Goal: Task Accomplishment & Management: Manage account settings

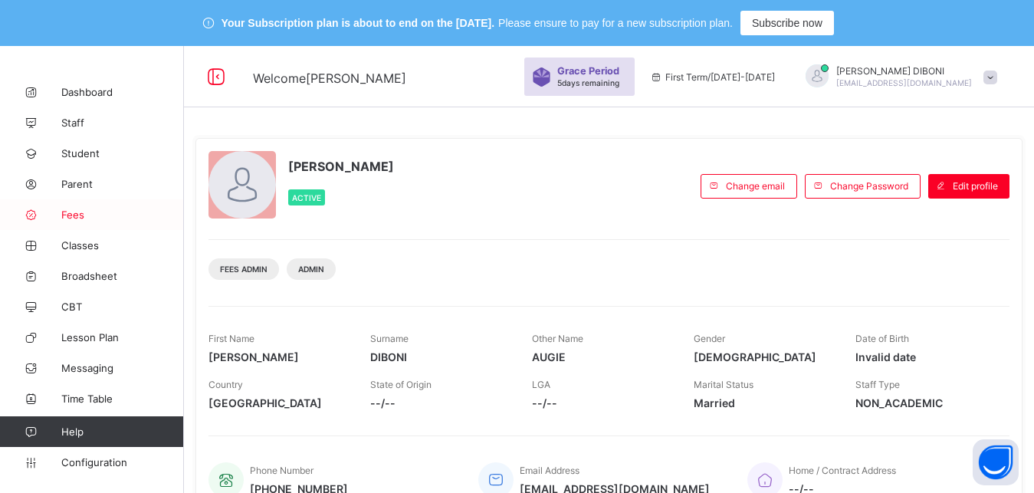
click at [72, 219] on span "Fees" at bounding box center [122, 214] width 123 height 12
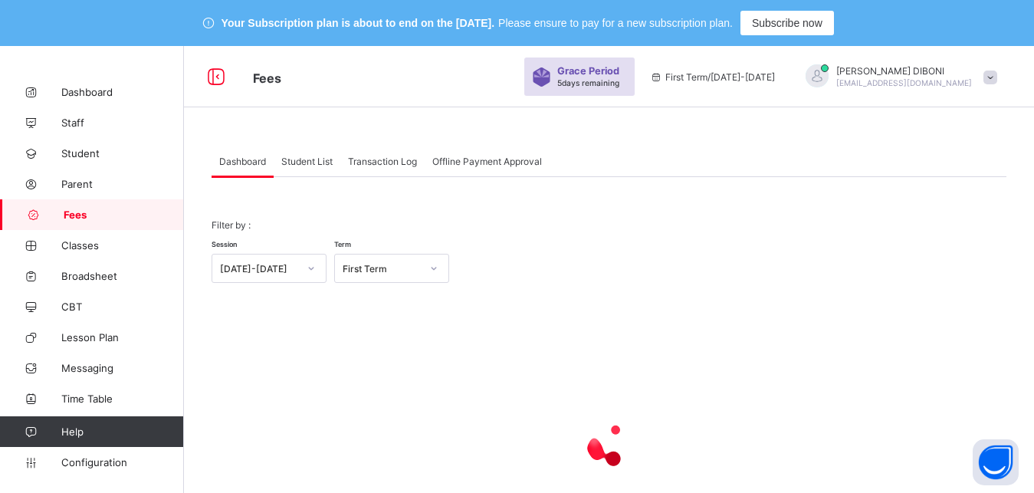
click at [303, 165] on span "Student List" at bounding box center [306, 161] width 51 height 11
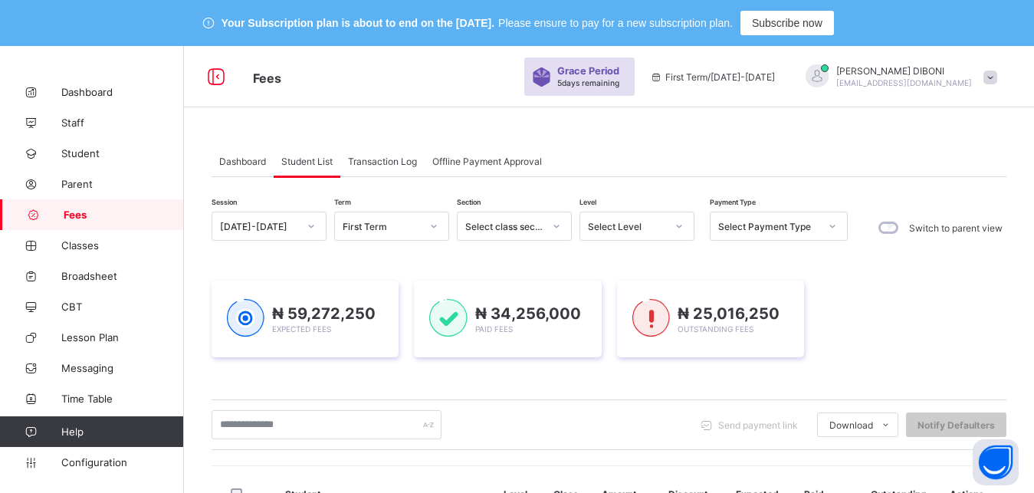
click at [640, 222] on div "Select Level" at bounding box center [627, 226] width 78 height 11
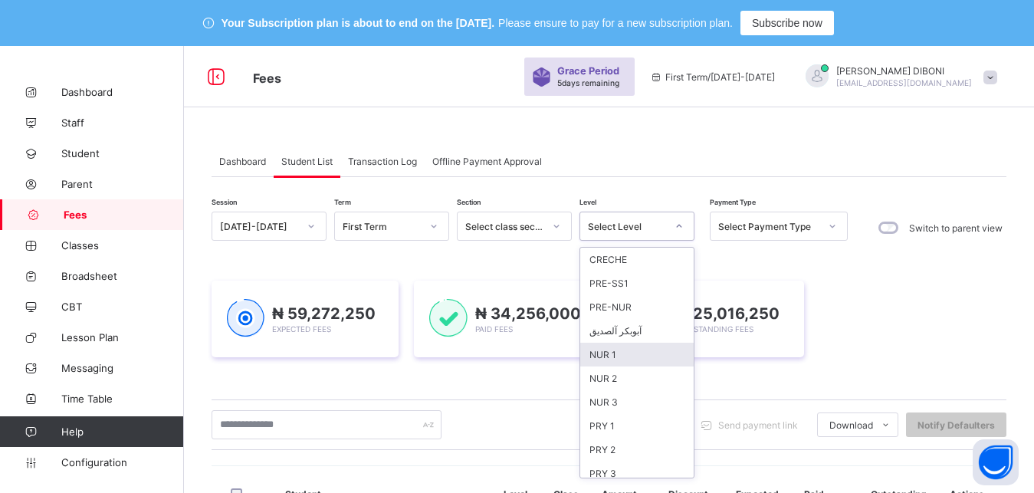
scroll to position [198, 0]
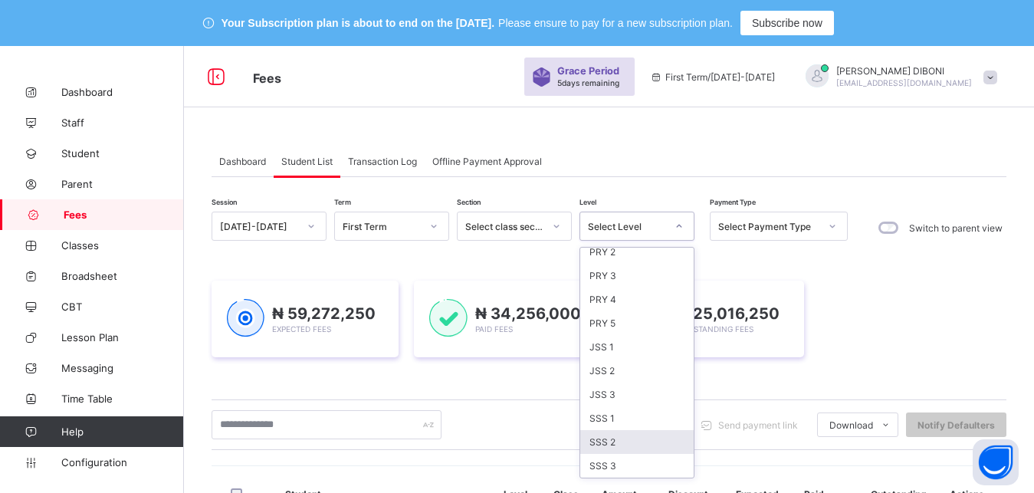
click at [629, 443] on div "SSS 2" at bounding box center [636, 442] width 113 height 24
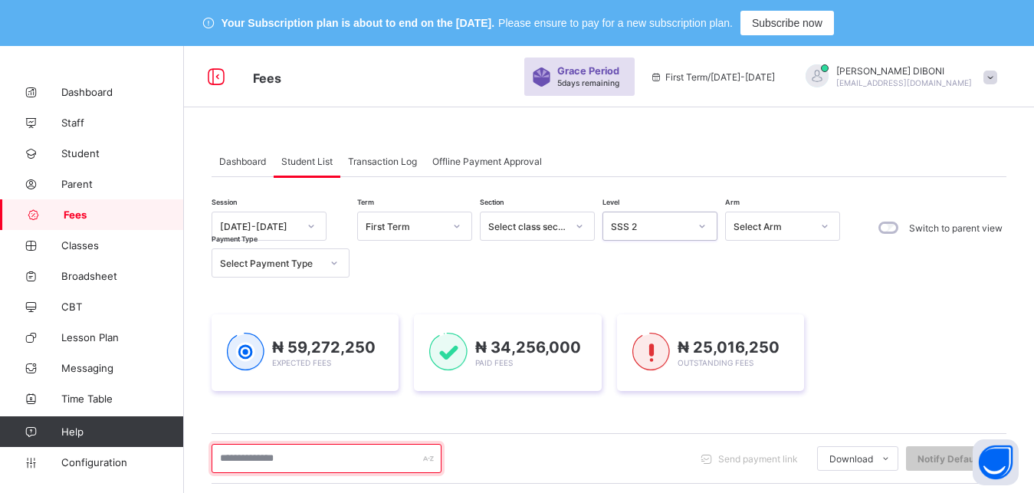
click at [353, 461] on input "text" at bounding box center [327, 458] width 230 height 29
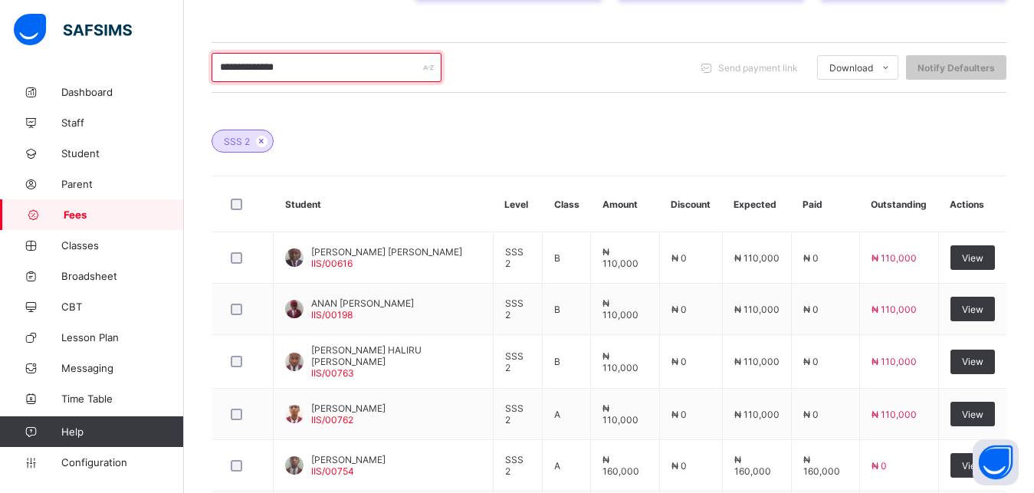
scroll to position [443, 0]
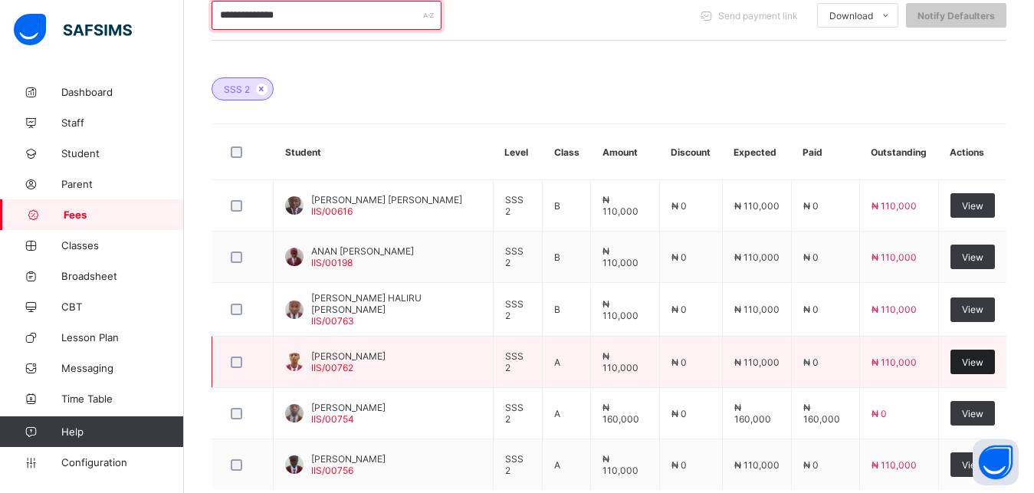
type input "**********"
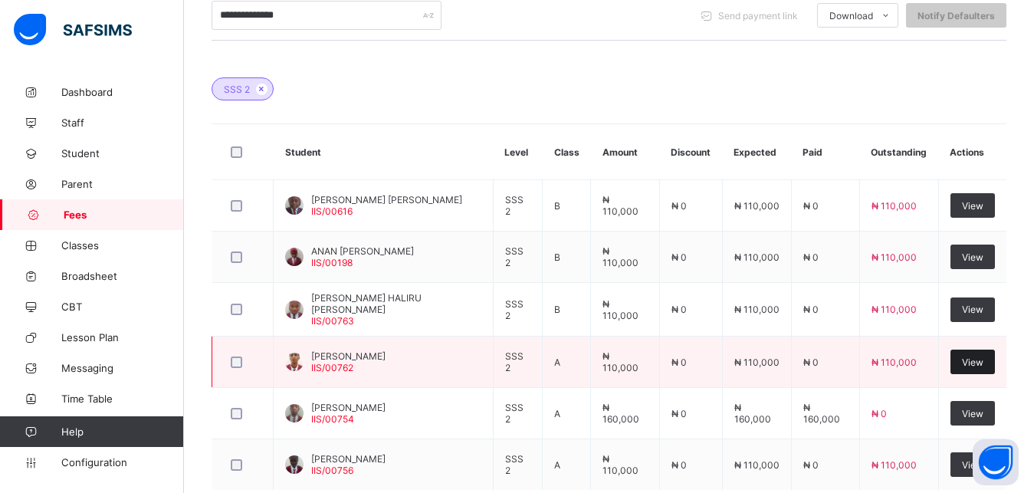
click at [983, 357] on span "View" at bounding box center [972, 361] width 21 height 11
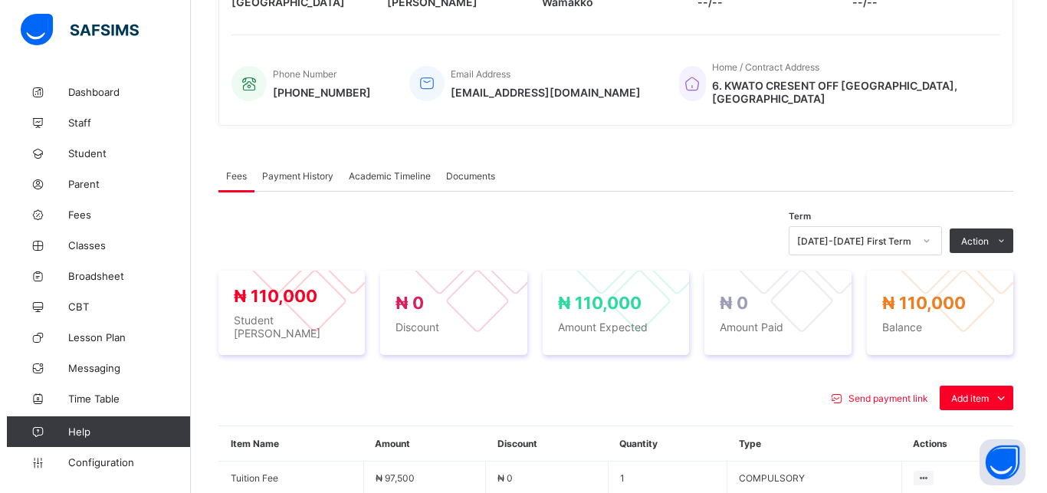
scroll to position [579, 0]
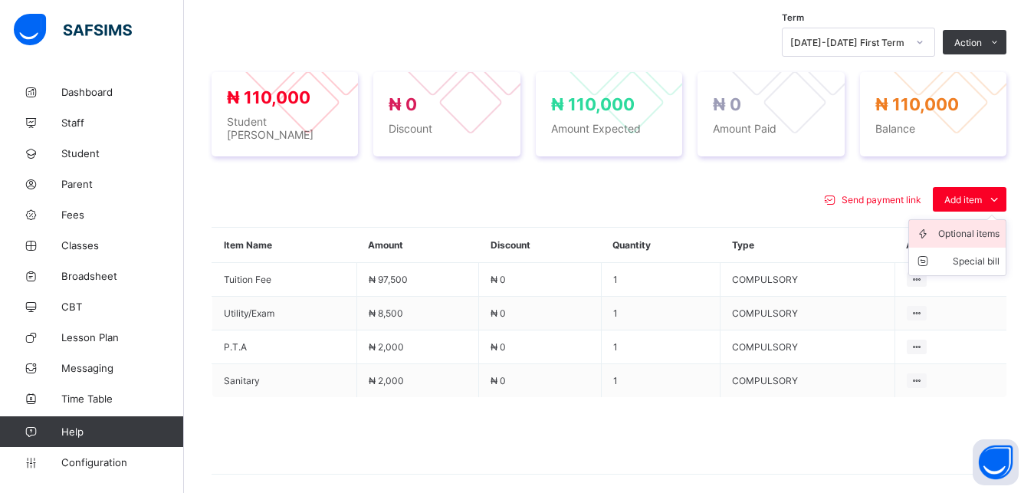
click at [978, 226] on div "Optional items" at bounding box center [968, 233] width 61 height 15
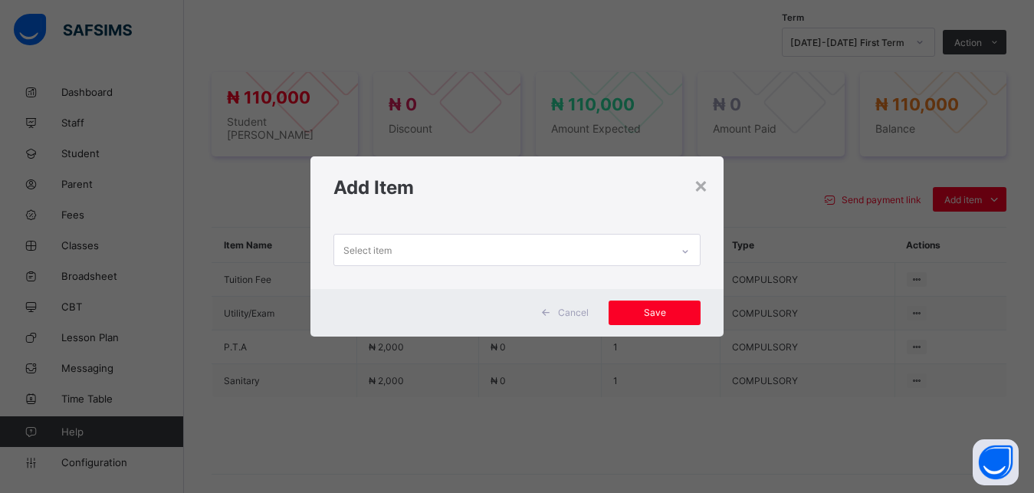
click at [644, 251] on div "Select item" at bounding box center [502, 250] width 337 height 30
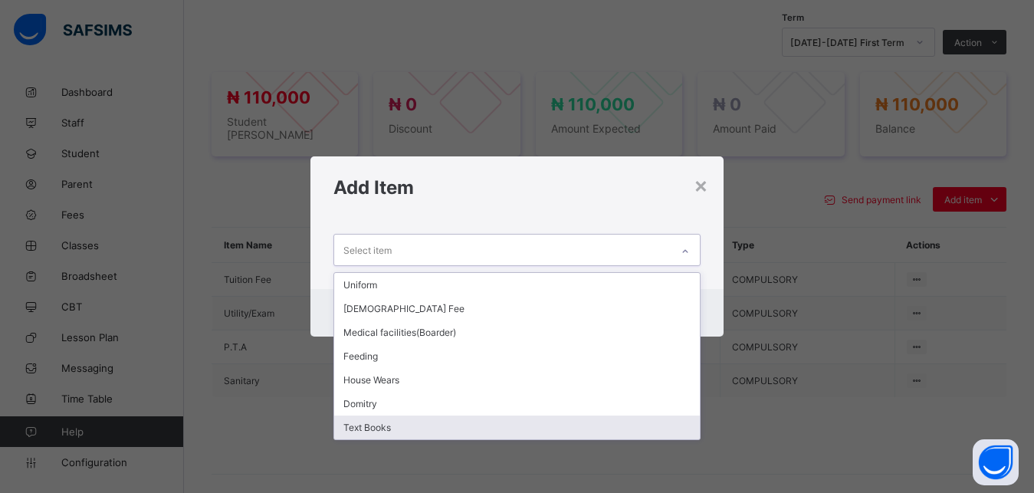
click at [537, 425] on div "Text Books" at bounding box center [517, 427] width 366 height 24
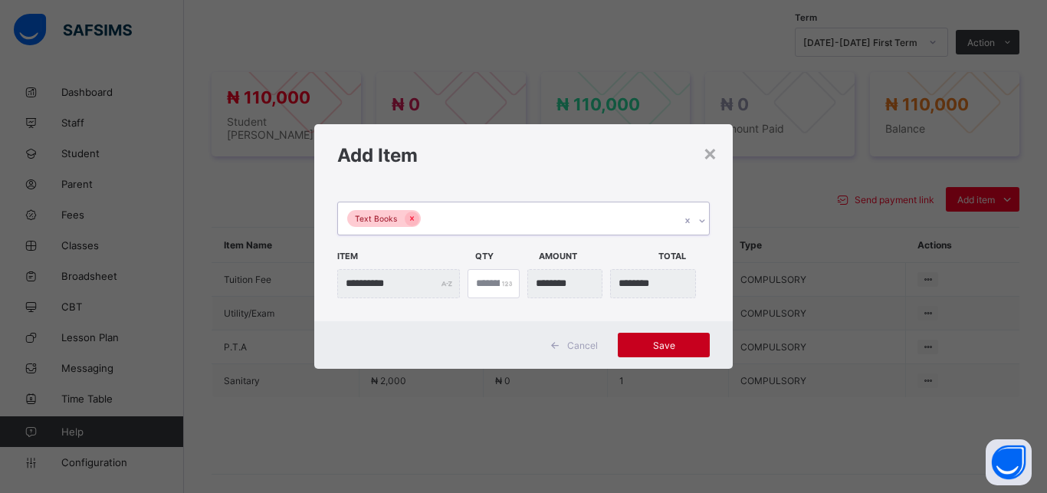
click at [652, 346] on span "Save" at bounding box center [663, 344] width 69 height 11
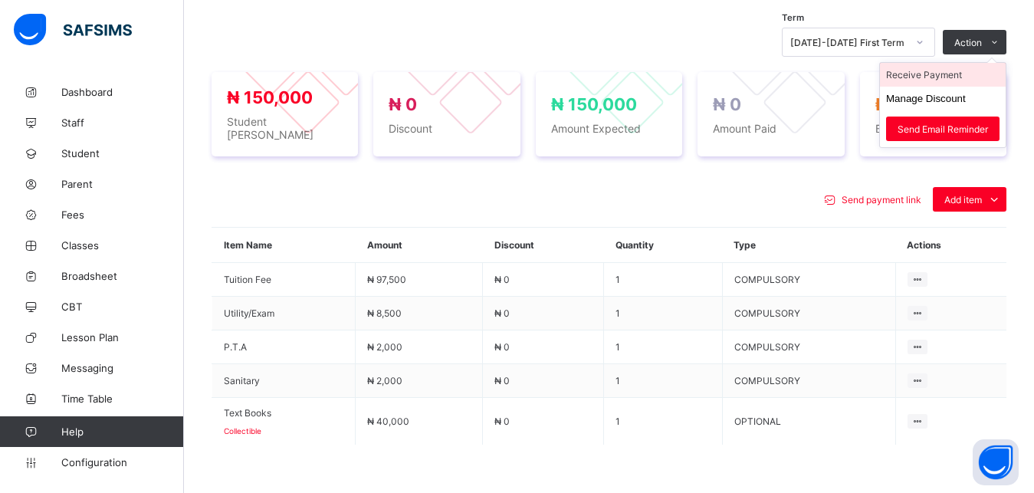
click at [977, 64] on li "Receive Payment" at bounding box center [943, 75] width 126 height 24
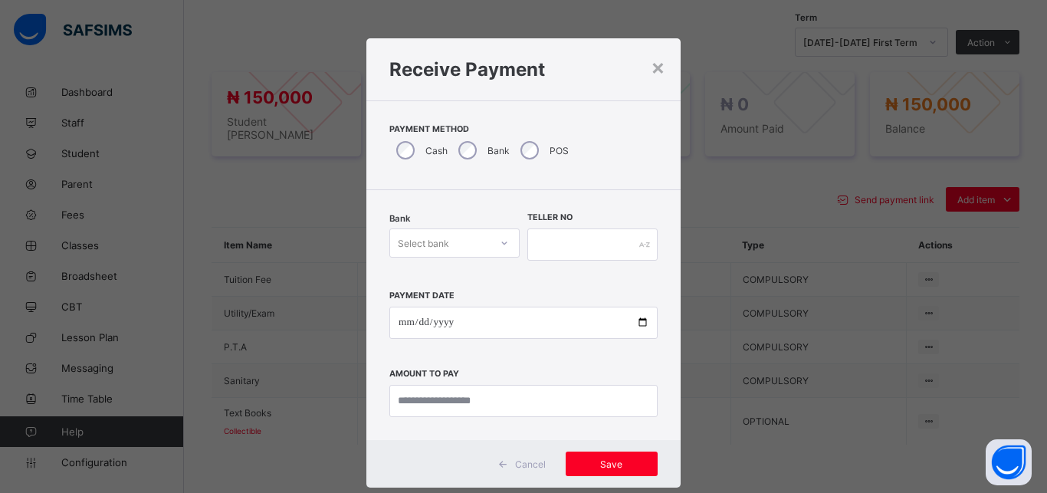
click at [451, 241] on div "Select bank" at bounding box center [440, 242] width 100 height 21
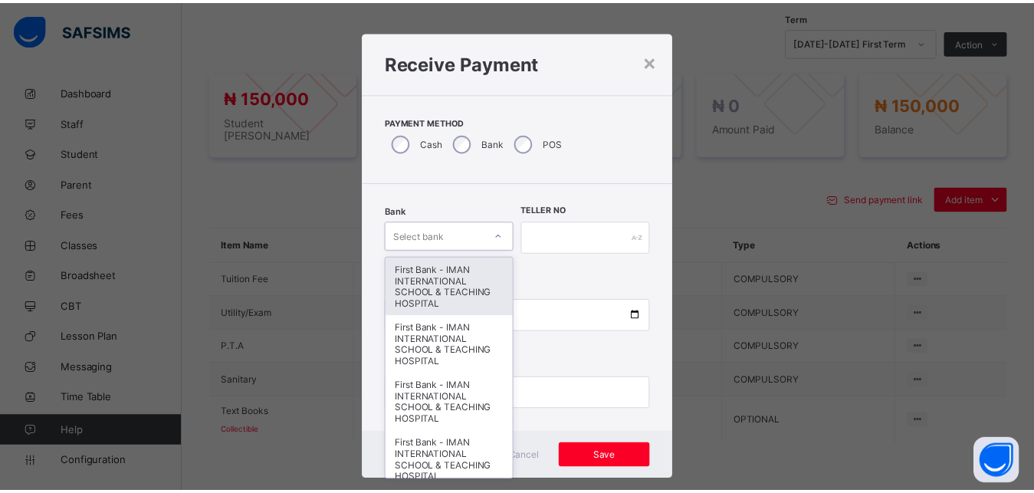
scroll to position [8, 0]
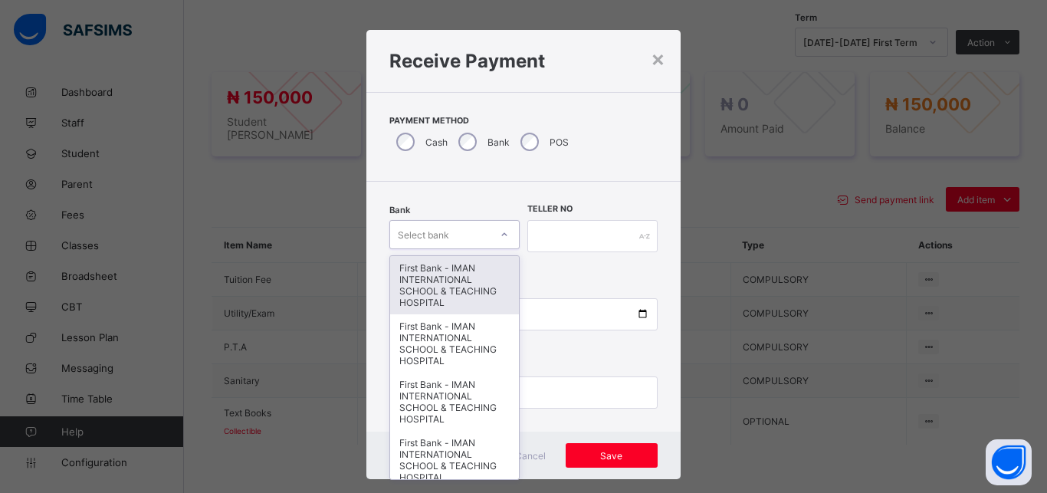
click at [460, 282] on div "First Bank - IMAN INTERNATIONAL SCHOOL & TEACHING HOSPITAL" at bounding box center [454, 285] width 129 height 58
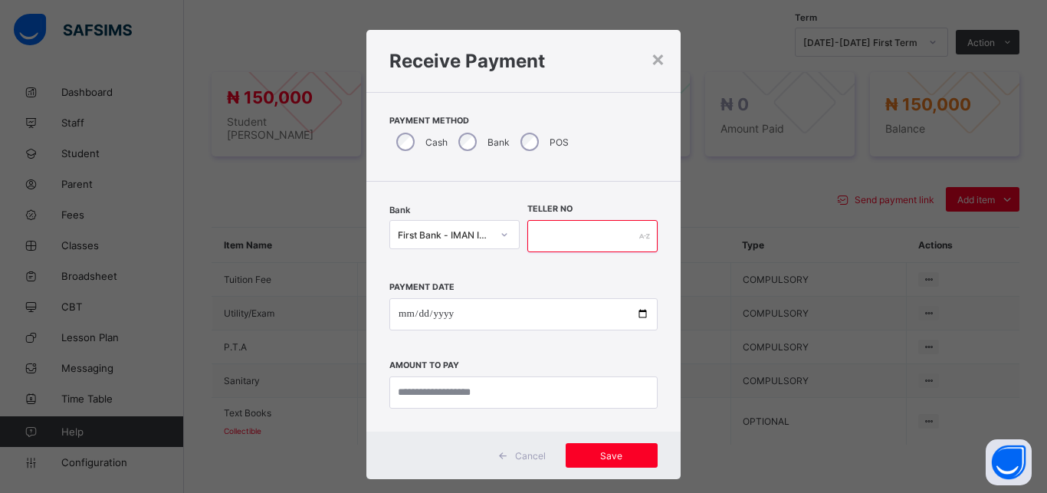
click at [561, 228] on input "text" at bounding box center [592, 236] width 130 height 32
type input "*****"
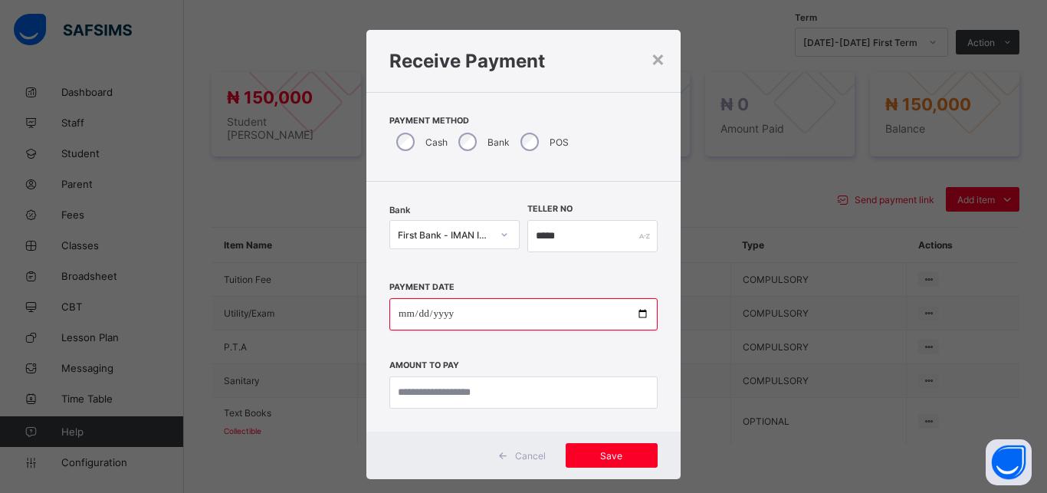
click at [633, 316] on input "date" at bounding box center [523, 314] width 268 height 32
type input "**********"
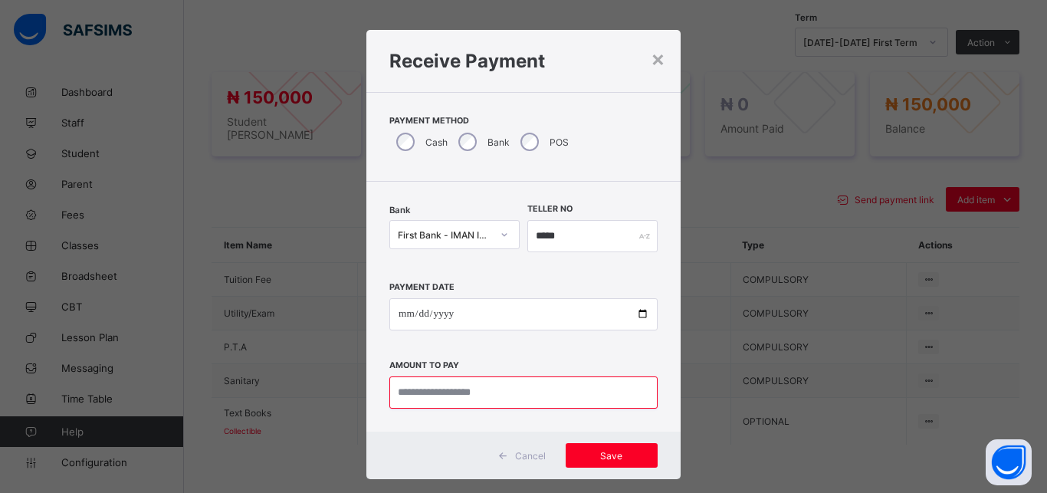
click at [501, 385] on input "currency" at bounding box center [523, 392] width 268 height 32
type input "*********"
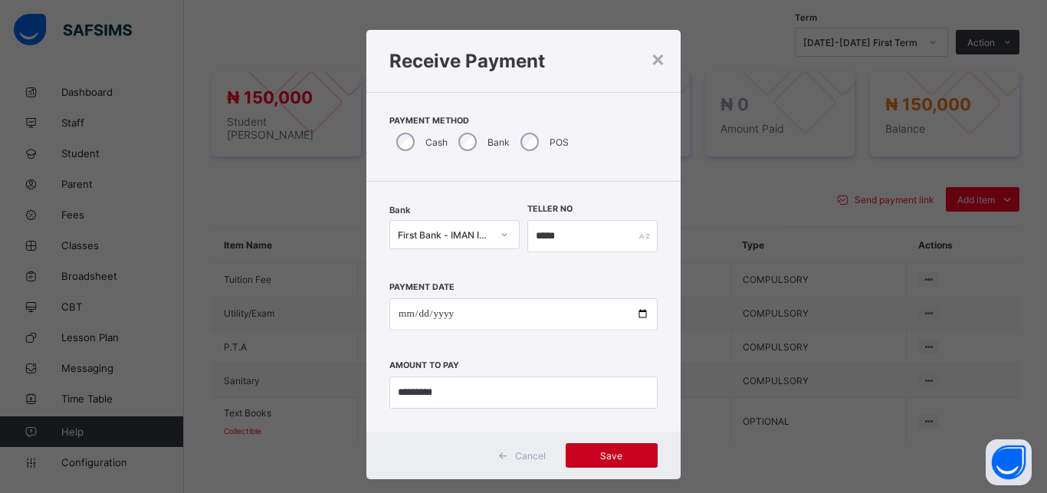
click at [603, 454] on span "Save" at bounding box center [611, 455] width 69 height 11
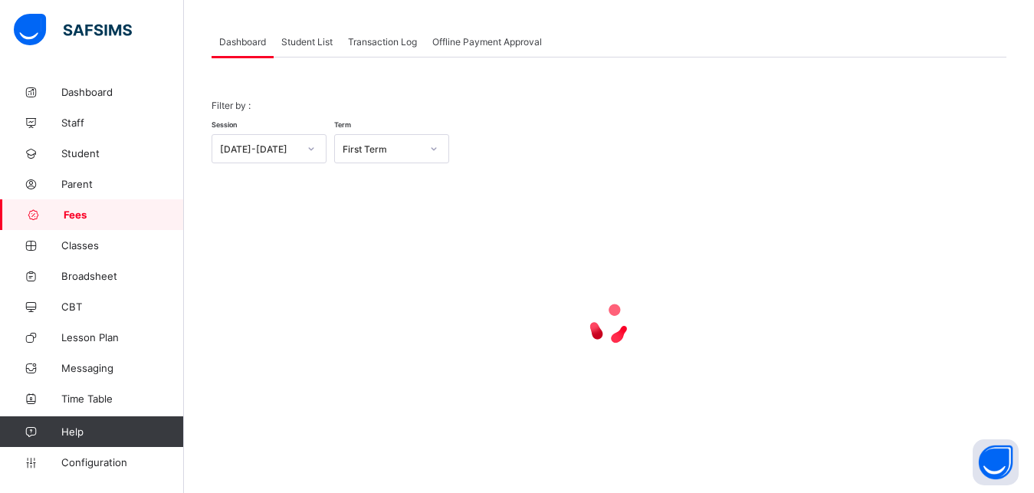
scroll to position [120, 0]
click at [297, 44] on span "Student List" at bounding box center [306, 41] width 51 height 11
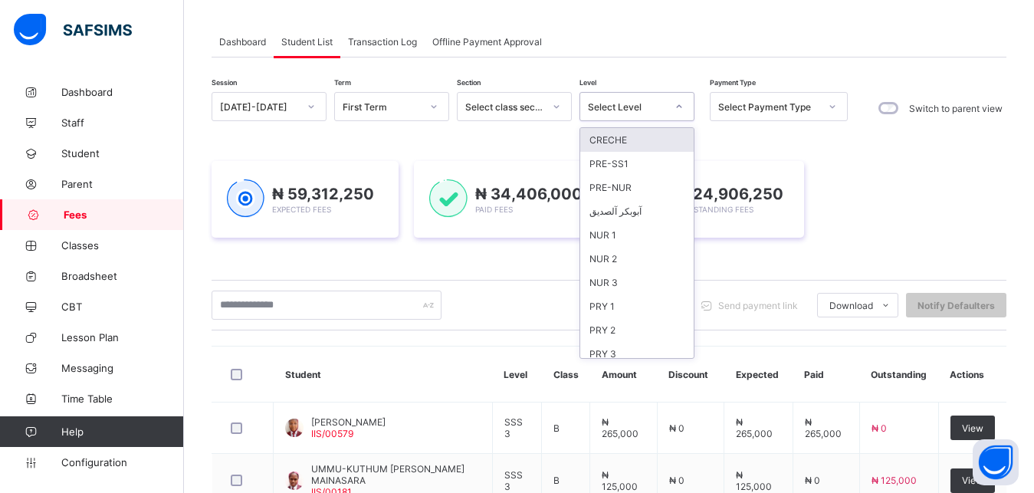
click at [621, 115] on div "Select Level" at bounding box center [622, 106] width 84 height 21
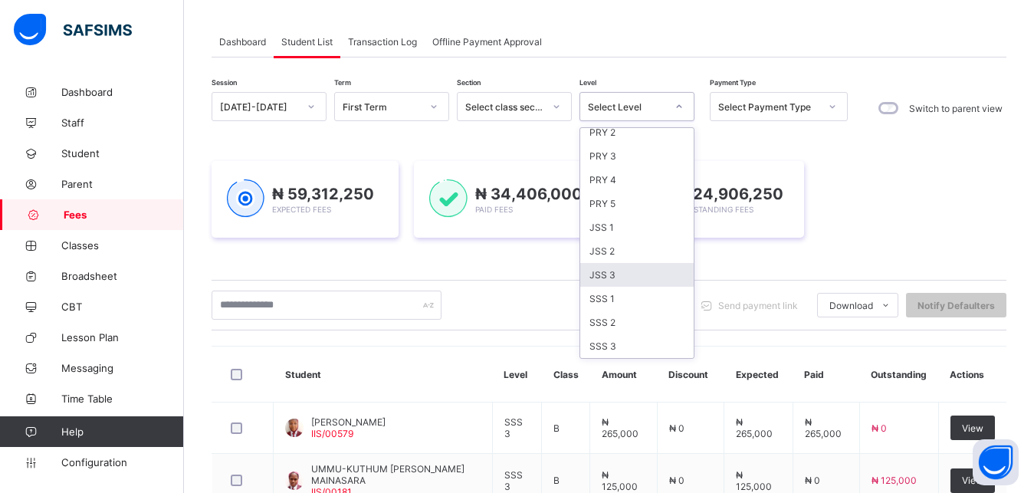
click at [638, 271] on div "JSS 3" at bounding box center [636, 275] width 113 height 24
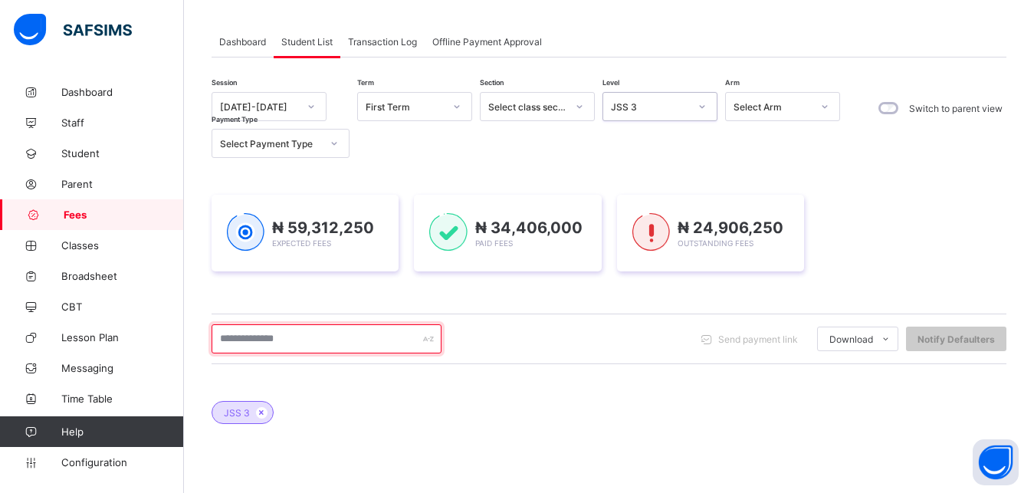
click at [325, 337] on input "text" at bounding box center [327, 338] width 230 height 29
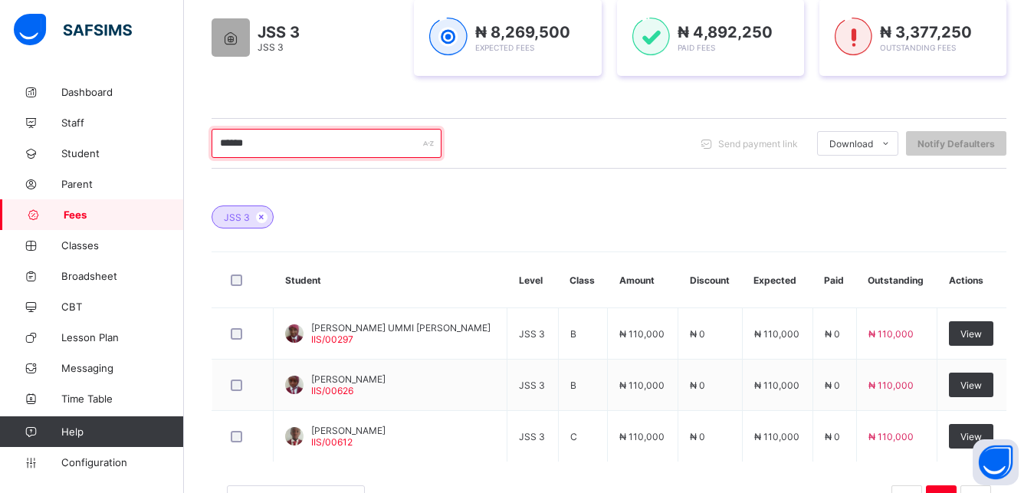
scroll to position [354, 0]
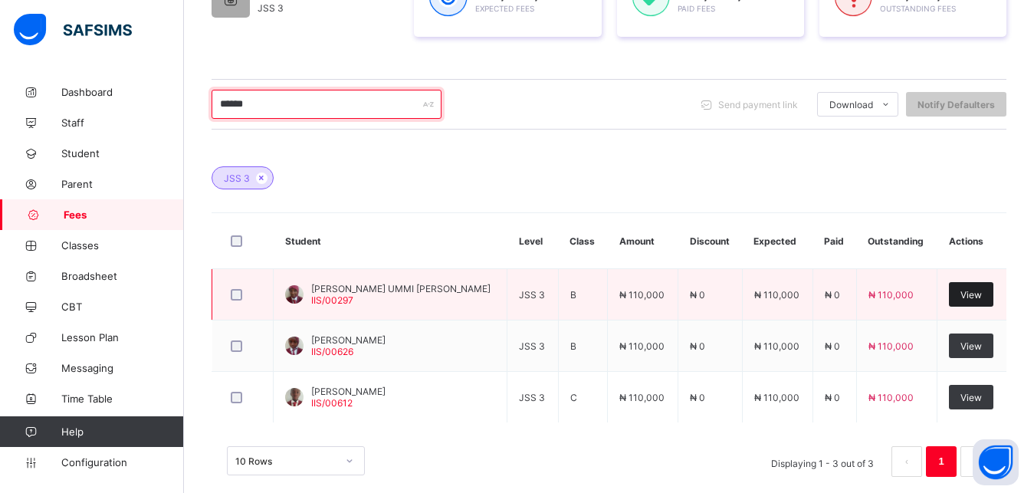
type input "******"
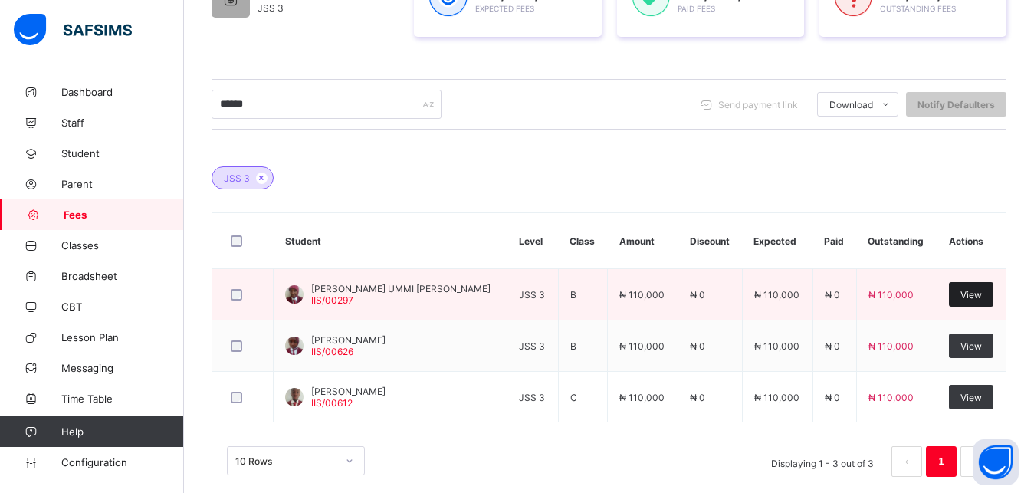
click at [982, 294] on span "View" at bounding box center [970, 294] width 21 height 11
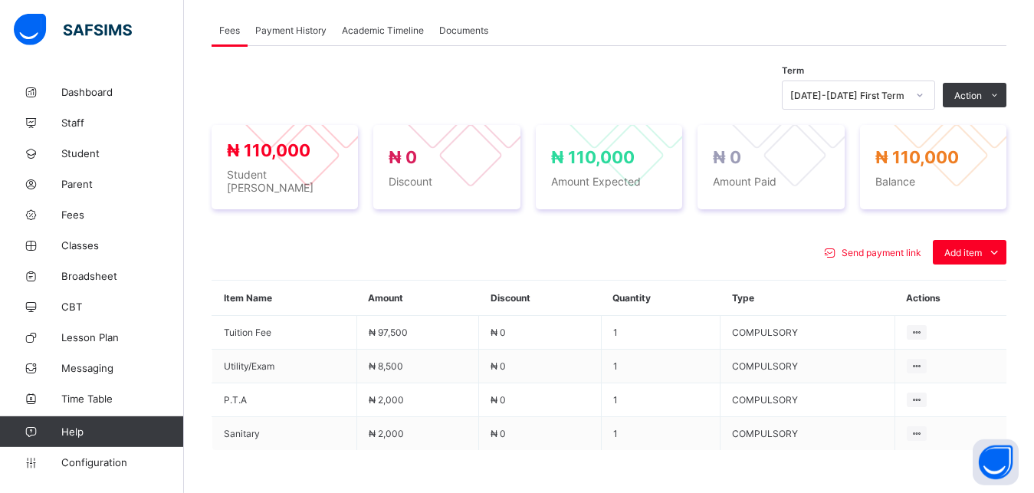
scroll to position [526, 0]
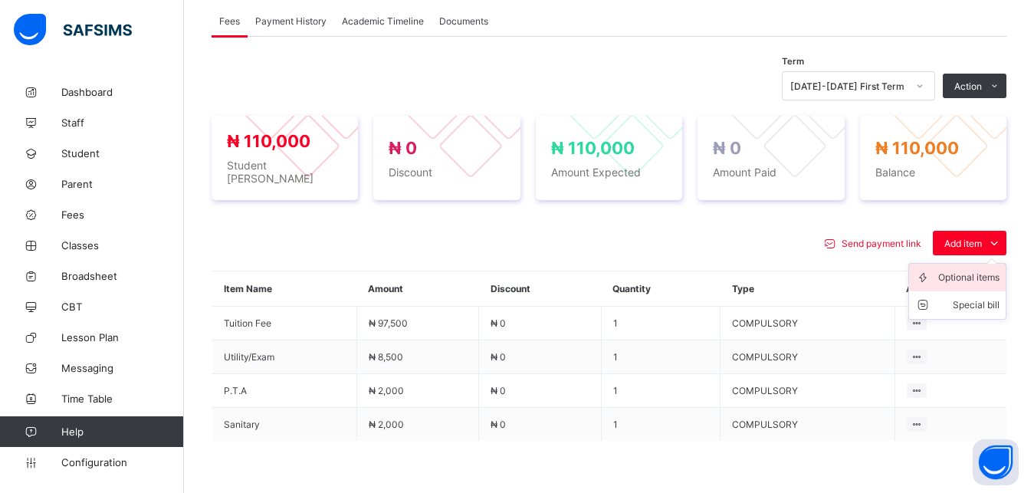
click at [968, 277] on div "Optional items" at bounding box center [968, 277] width 61 height 15
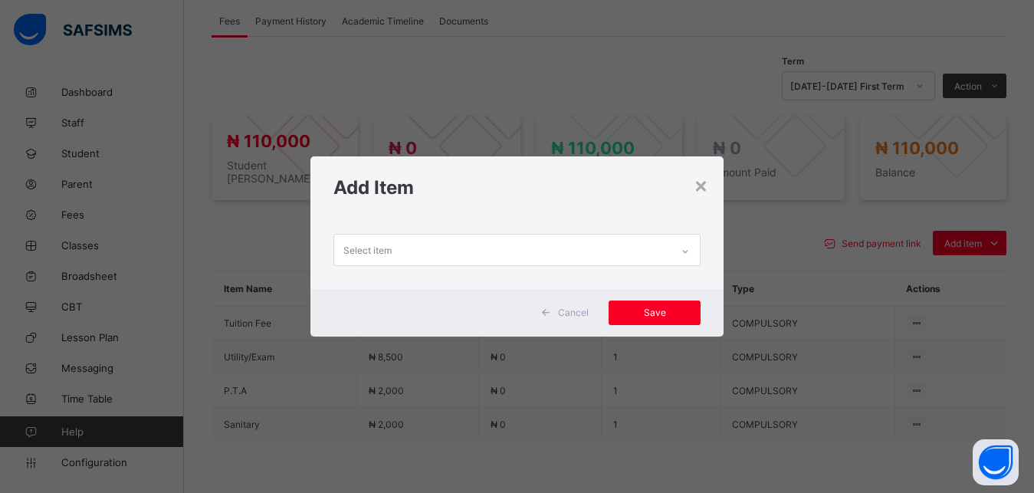
click at [650, 251] on div "Select item" at bounding box center [502, 250] width 337 height 30
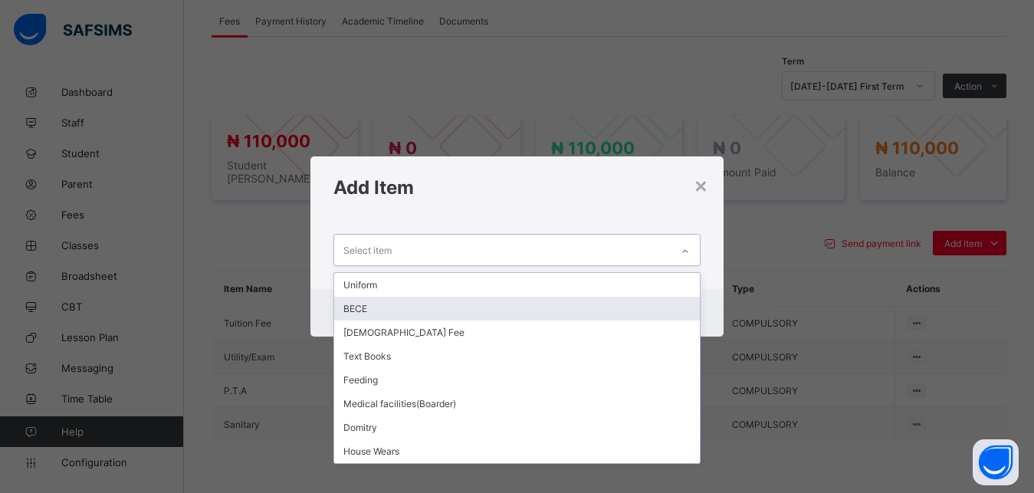
click at [567, 309] on div "BECE" at bounding box center [517, 309] width 366 height 24
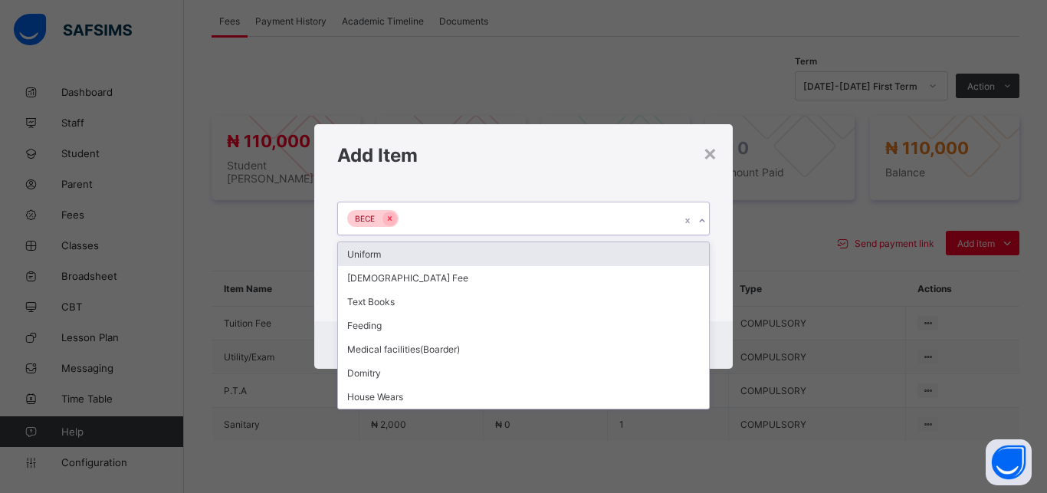
click at [551, 219] on div "BECE" at bounding box center [509, 218] width 342 height 32
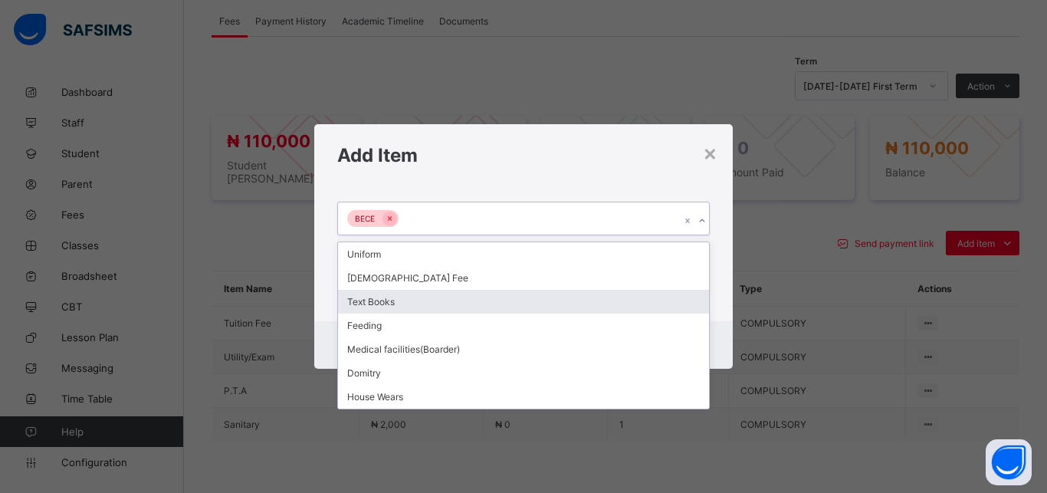
click at [513, 298] on div "Text Books" at bounding box center [523, 302] width 371 height 24
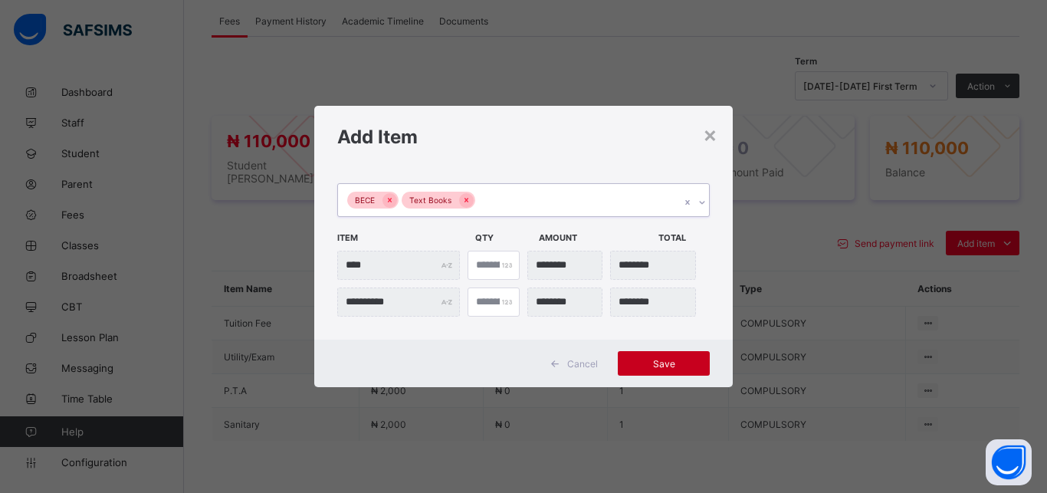
click at [652, 363] on span "Save" at bounding box center [663, 363] width 69 height 11
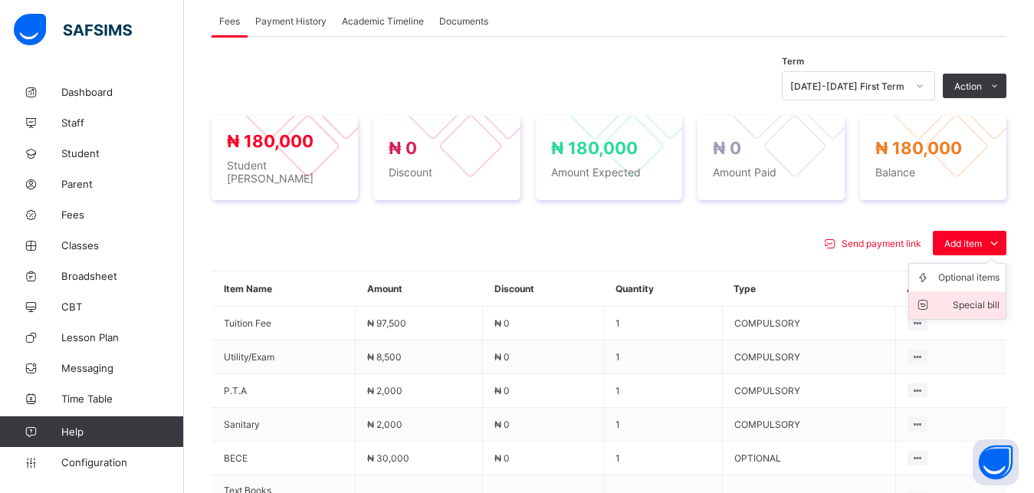
click at [990, 305] on li "Special bill" at bounding box center [957, 305] width 97 height 28
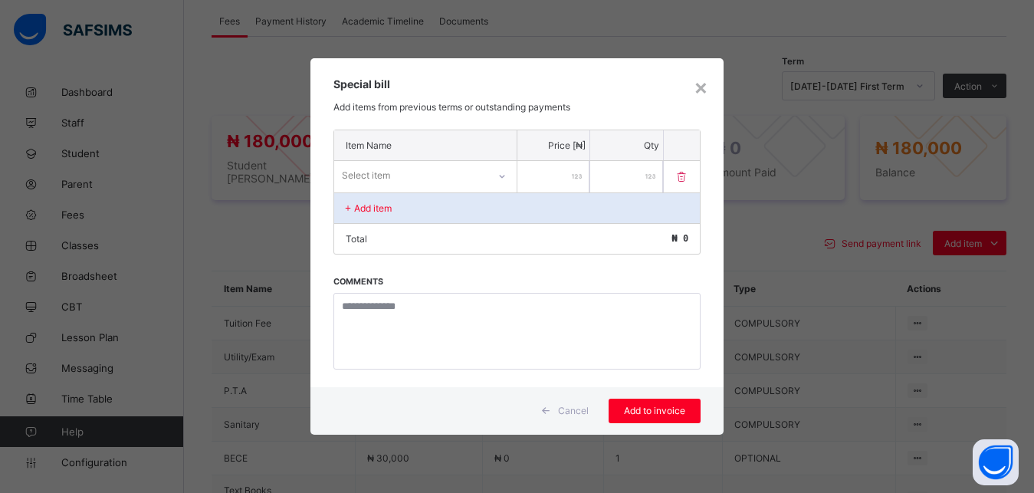
click at [477, 188] on div "Select item" at bounding box center [425, 175] width 182 height 29
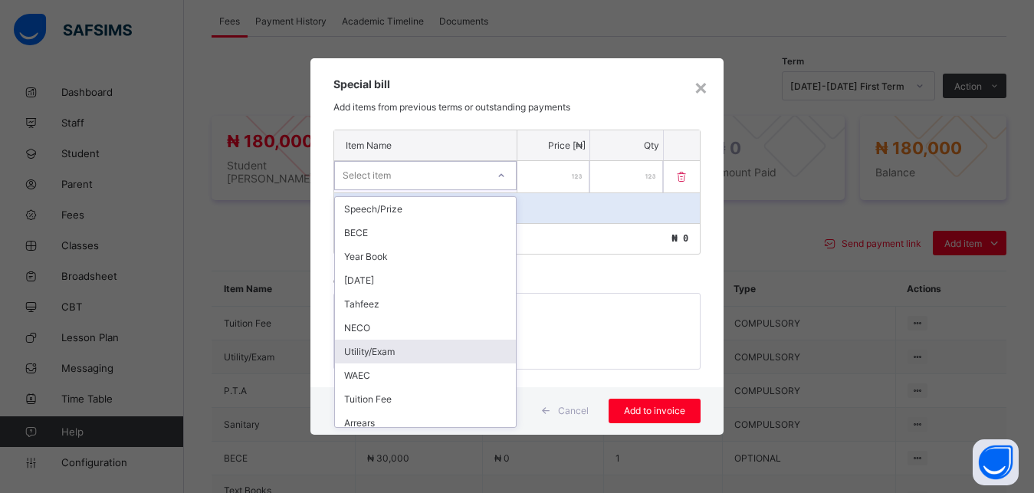
click at [446, 347] on div "Utility/Exam" at bounding box center [425, 351] width 181 height 24
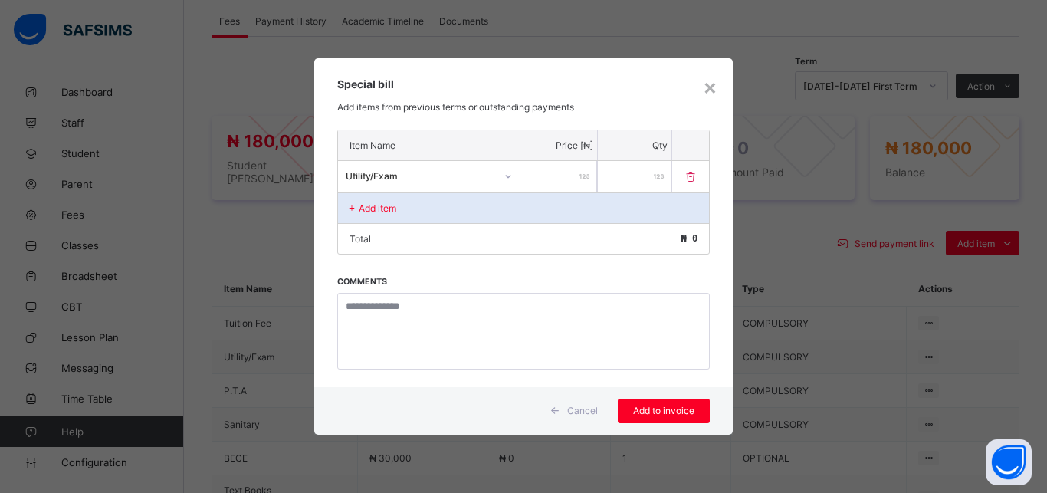
click at [551, 173] on input "number" at bounding box center [560, 176] width 74 height 31
type input "*****"
click at [670, 407] on span "Add to invoice" at bounding box center [663, 410] width 69 height 11
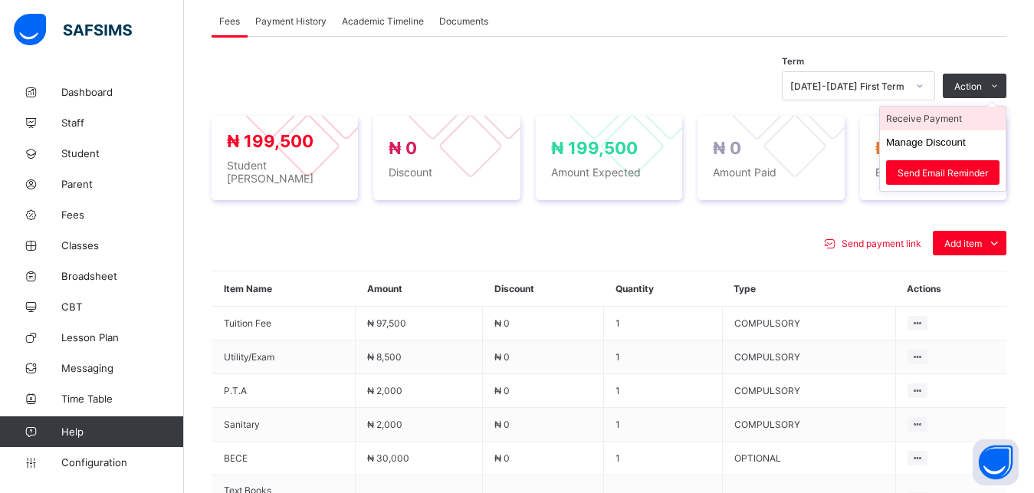
click at [960, 121] on li "Receive Payment" at bounding box center [943, 119] width 126 height 24
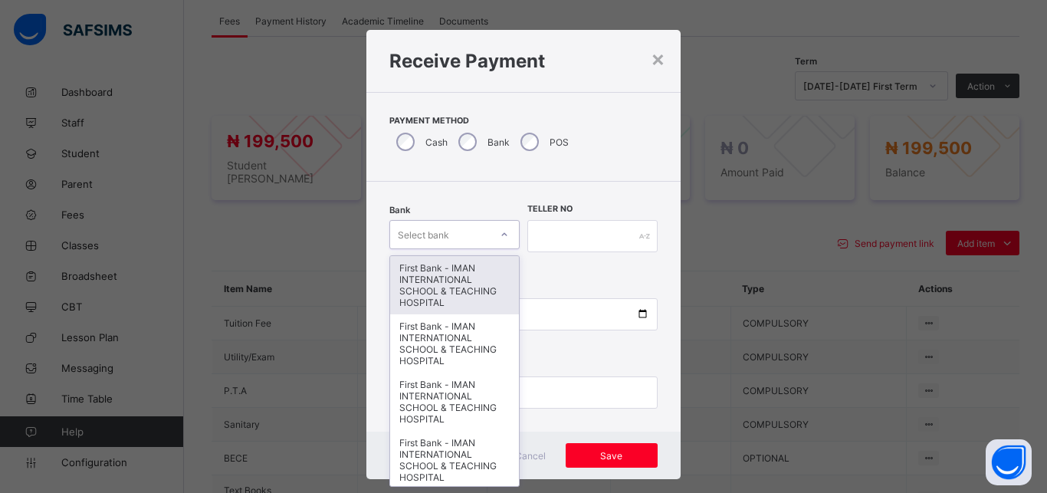
click at [459, 238] on div "Select bank" at bounding box center [440, 234] width 100 height 21
click at [459, 278] on div "First Bank - IMAN INTERNATIONAL SCHOOL & TEACHING HOSPITAL" at bounding box center [454, 285] width 129 height 58
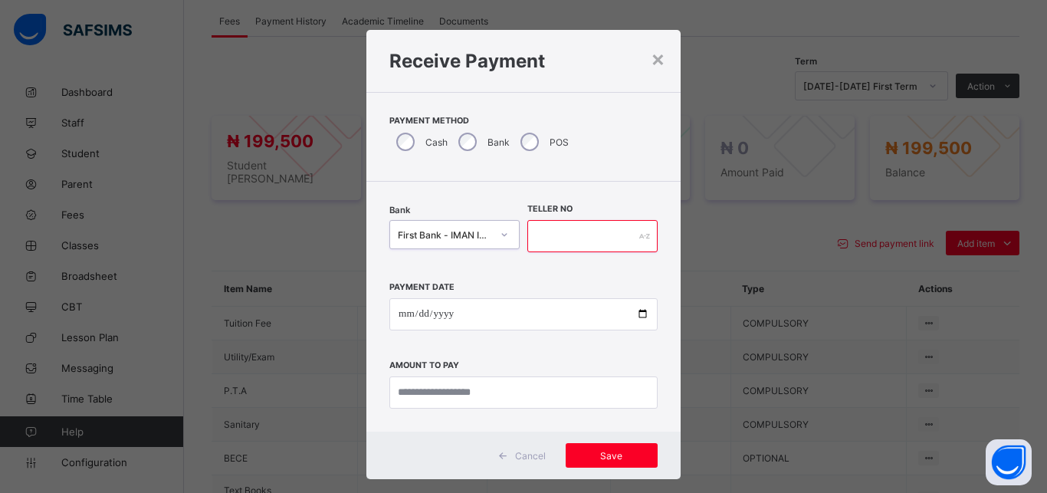
click at [553, 240] on input "text" at bounding box center [592, 236] width 130 height 32
type input "*****"
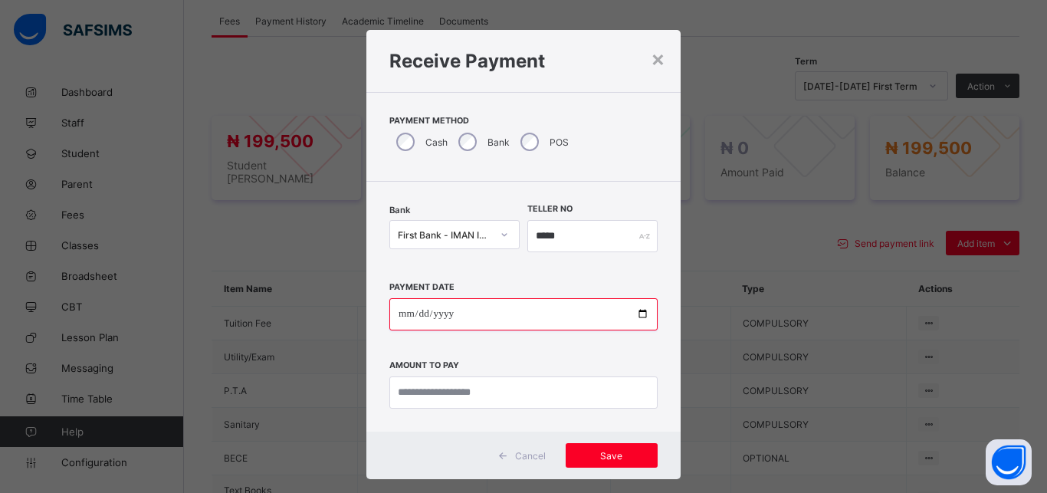
click at [633, 319] on input "date" at bounding box center [523, 314] width 268 height 32
type input "**********"
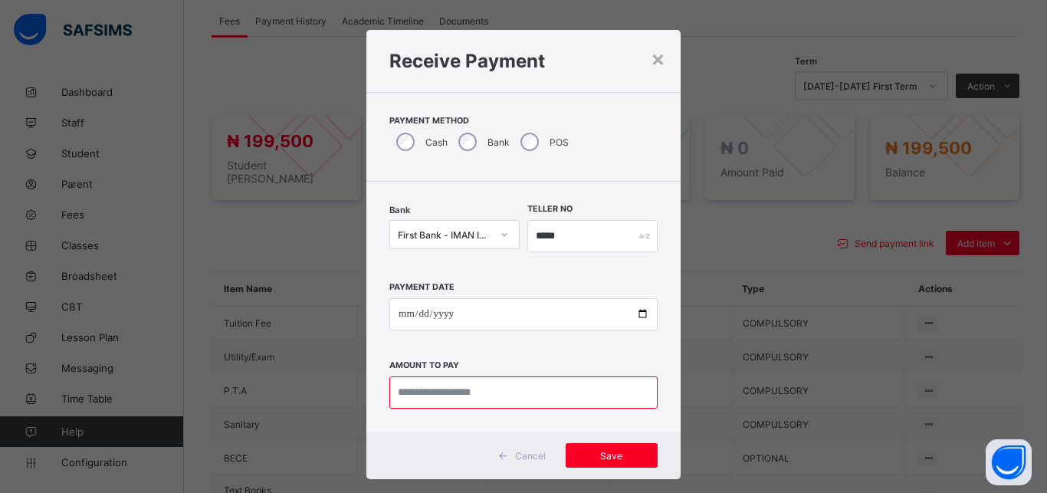
click at [508, 393] on input "currency" at bounding box center [523, 392] width 268 height 32
type input "*********"
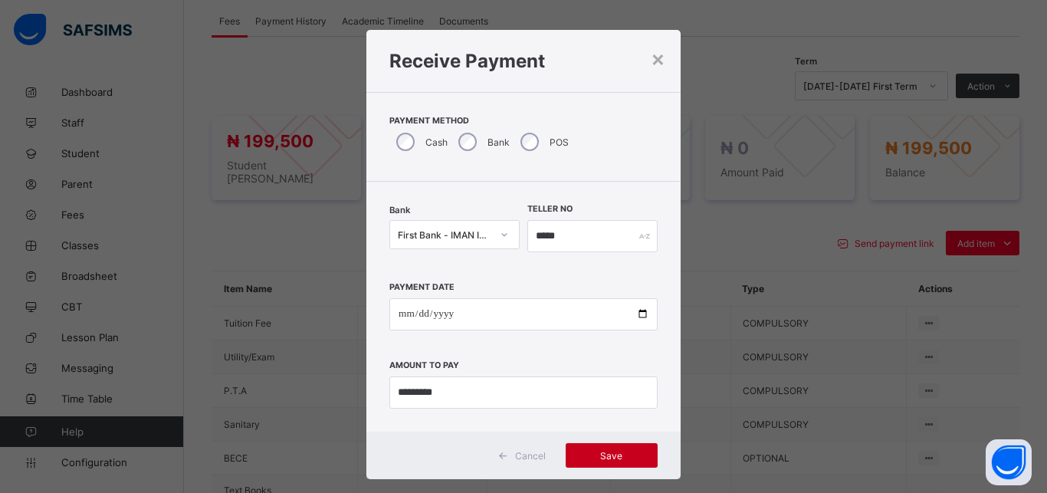
click at [606, 456] on span "Save" at bounding box center [611, 455] width 69 height 11
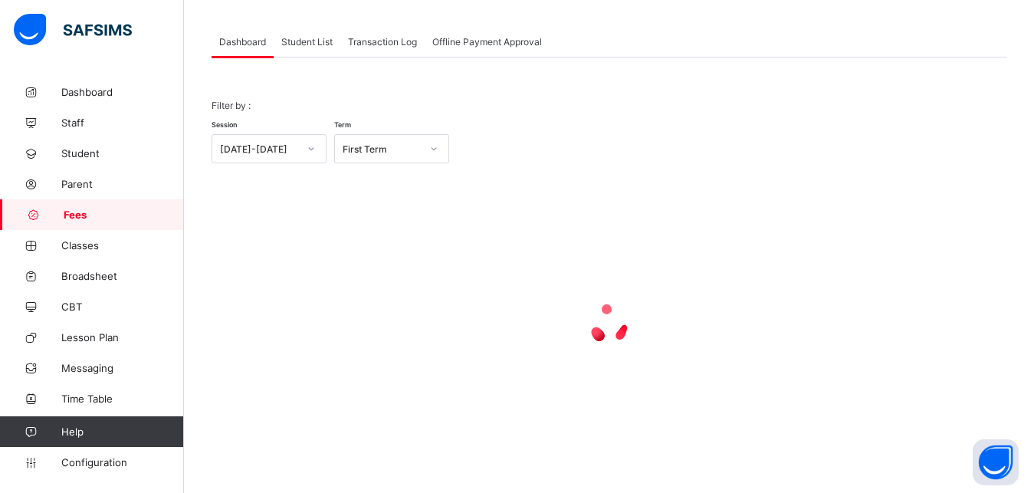
scroll to position [120, 0]
click at [304, 45] on span "Student List" at bounding box center [306, 41] width 51 height 11
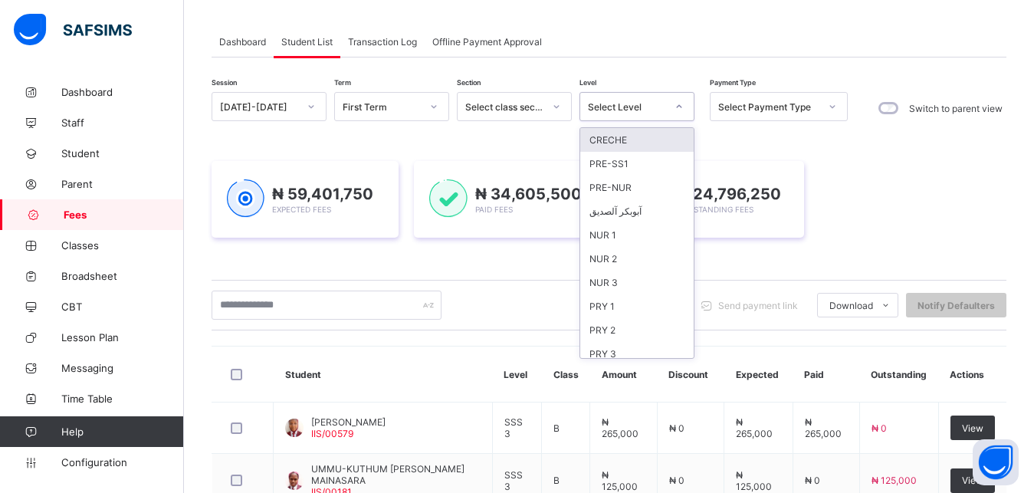
click at [638, 103] on div "Select Level" at bounding box center [627, 106] width 78 height 11
click at [622, 342] on div "PRY 3" at bounding box center [636, 354] width 113 height 24
click at [622, 124] on div "Session [DATE]-[DATE] Term First Term Section Select class section Level option…" at bounding box center [530, 108] width 636 height 32
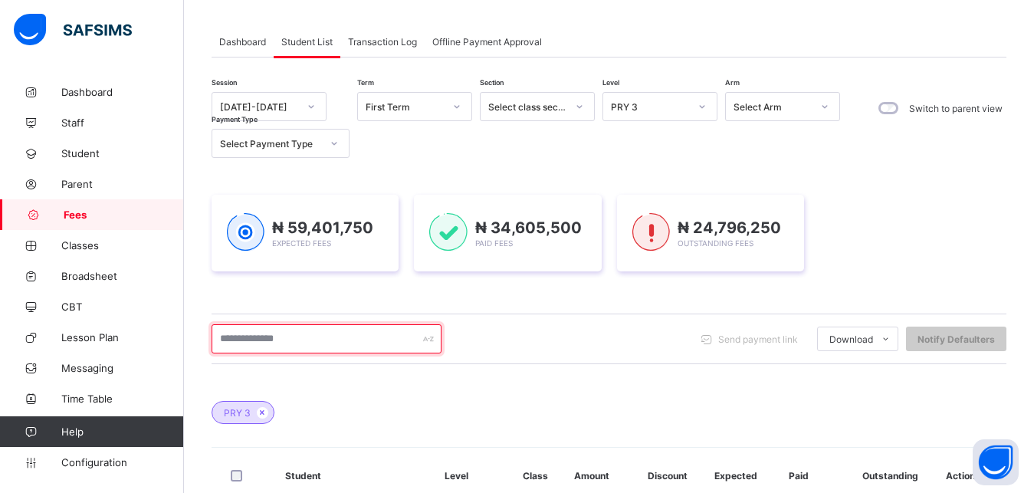
click at [331, 344] on input "text" at bounding box center [327, 338] width 230 height 29
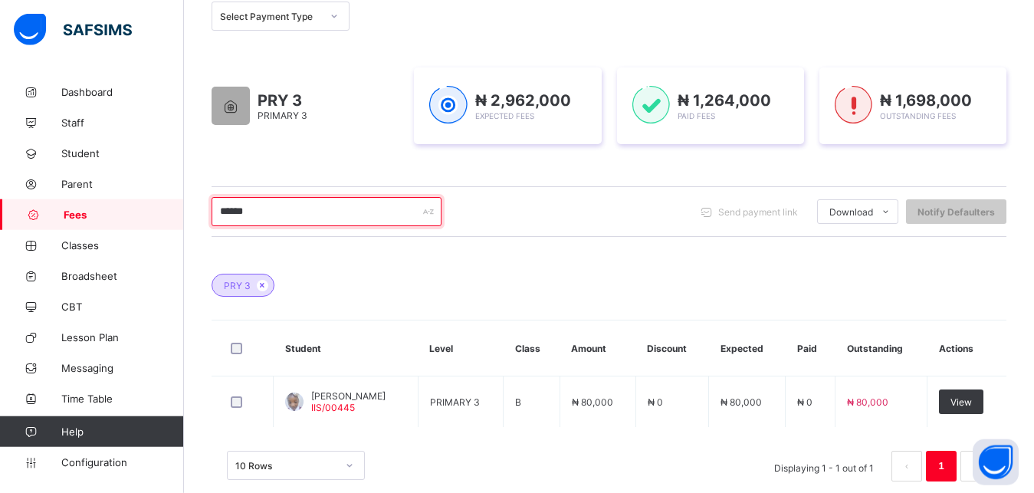
scroll to position [274, 0]
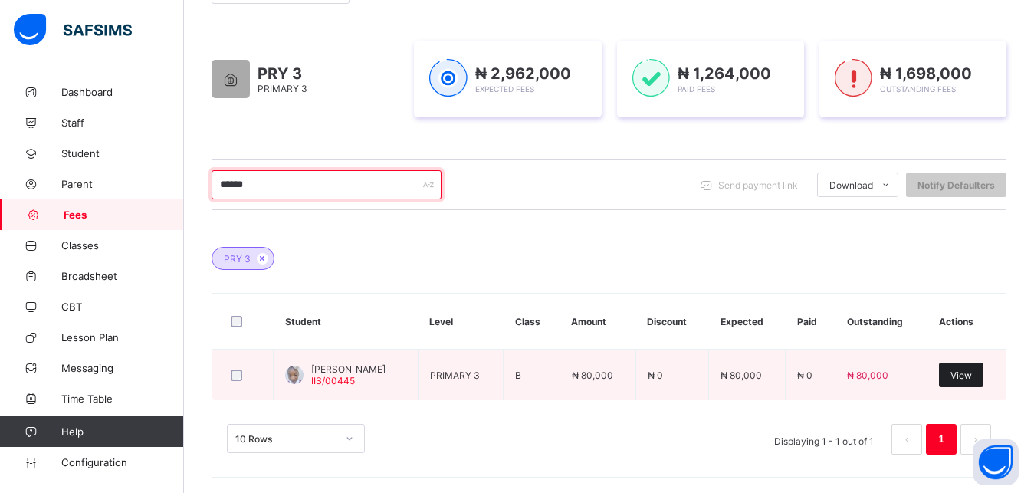
type input "******"
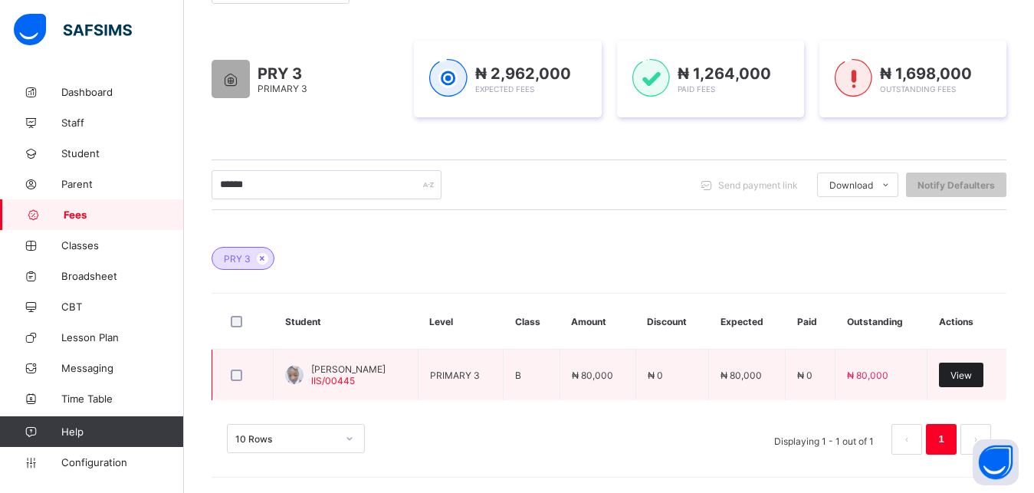
click at [969, 378] on span "View" at bounding box center [960, 374] width 21 height 11
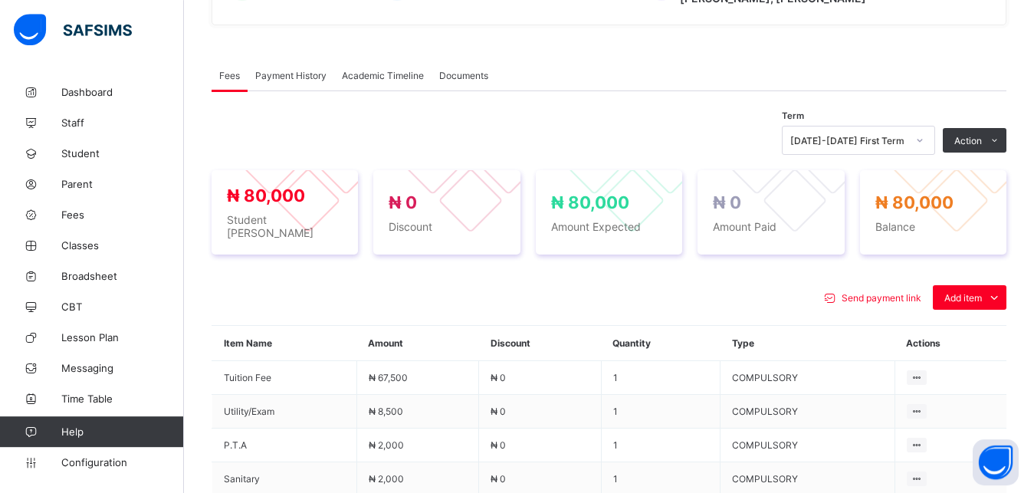
scroll to position [508, 0]
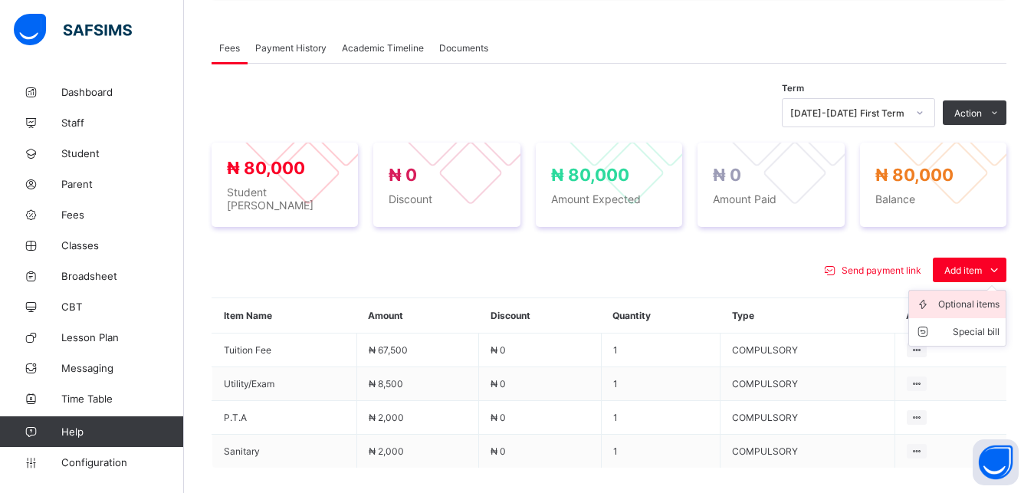
click at [962, 297] on div "Optional items" at bounding box center [968, 304] width 61 height 15
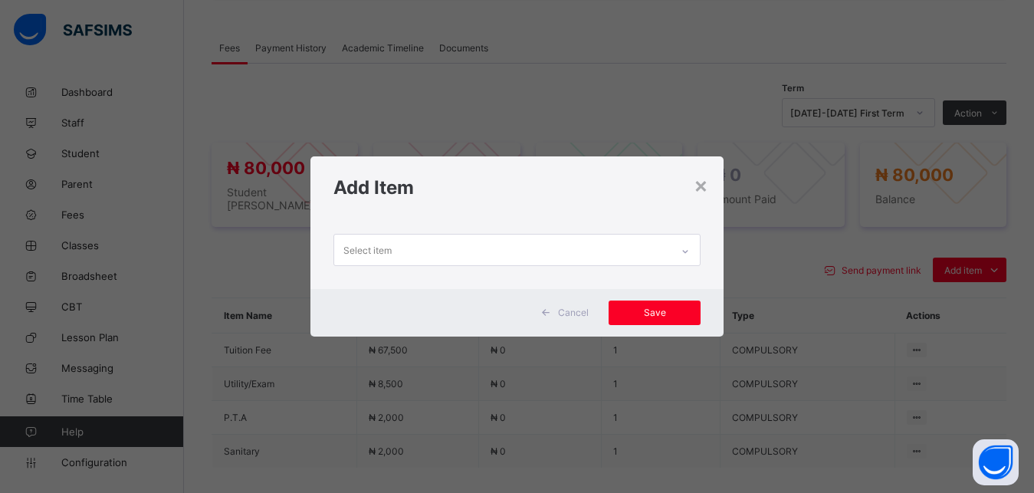
click at [632, 245] on div "Select item" at bounding box center [502, 250] width 337 height 30
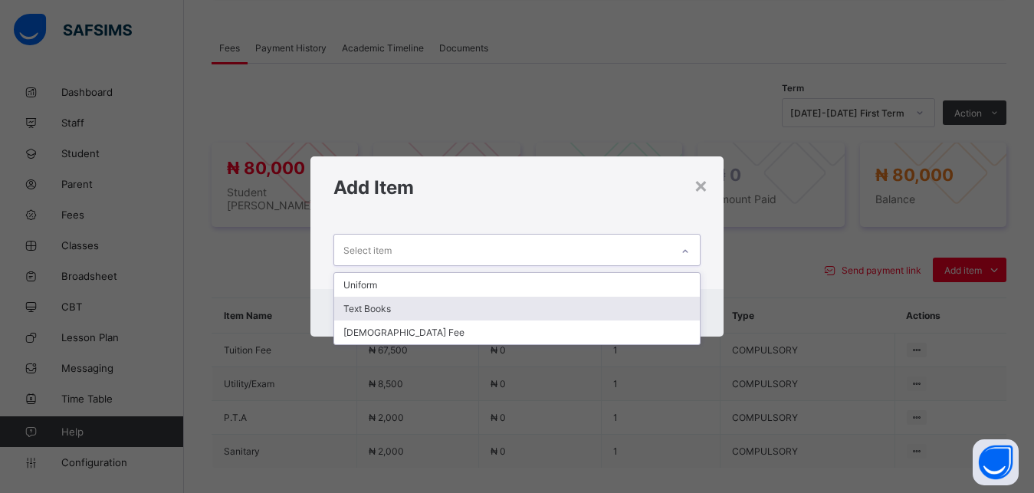
click at [567, 308] on div "Text Books" at bounding box center [517, 309] width 366 height 24
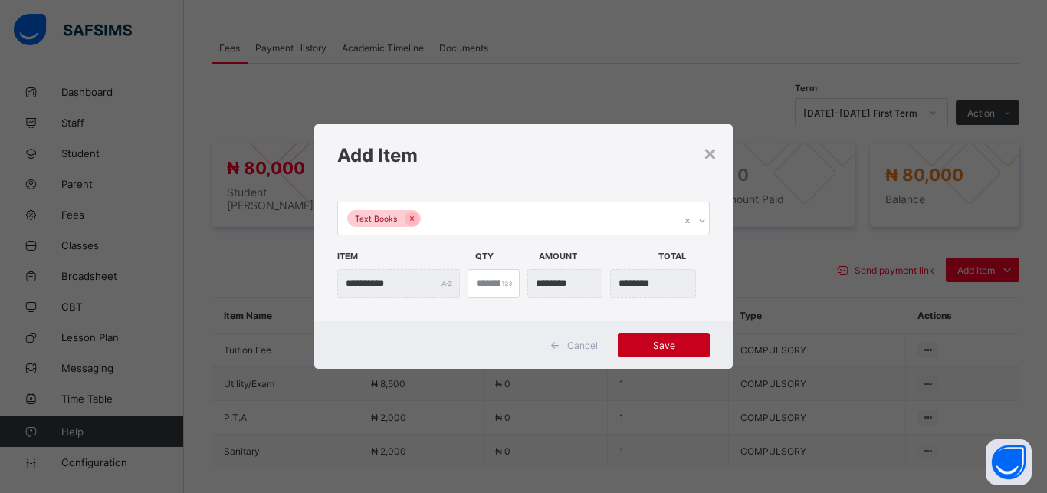
click at [648, 343] on span "Save" at bounding box center [663, 344] width 69 height 11
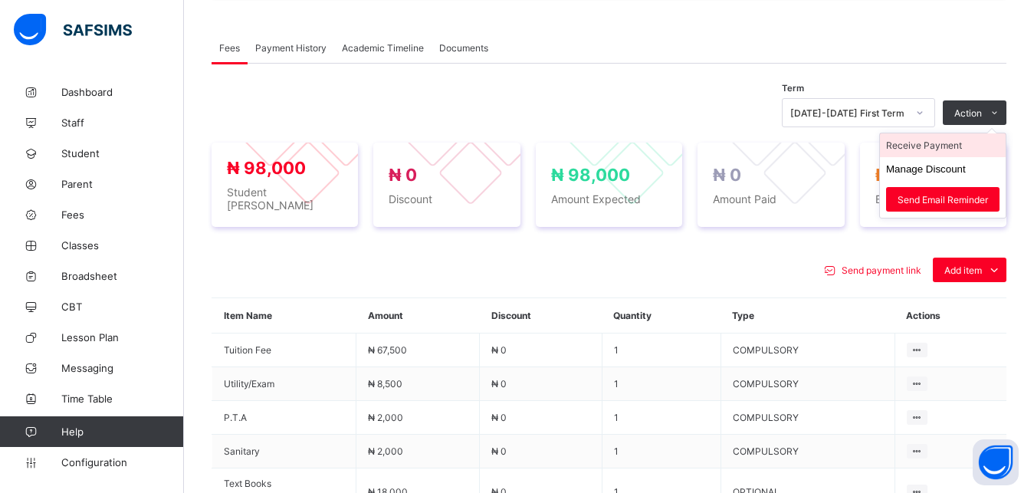
click at [959, 148] on li "Receive Payment" at bounding box center [943, 145] width 126 height 24
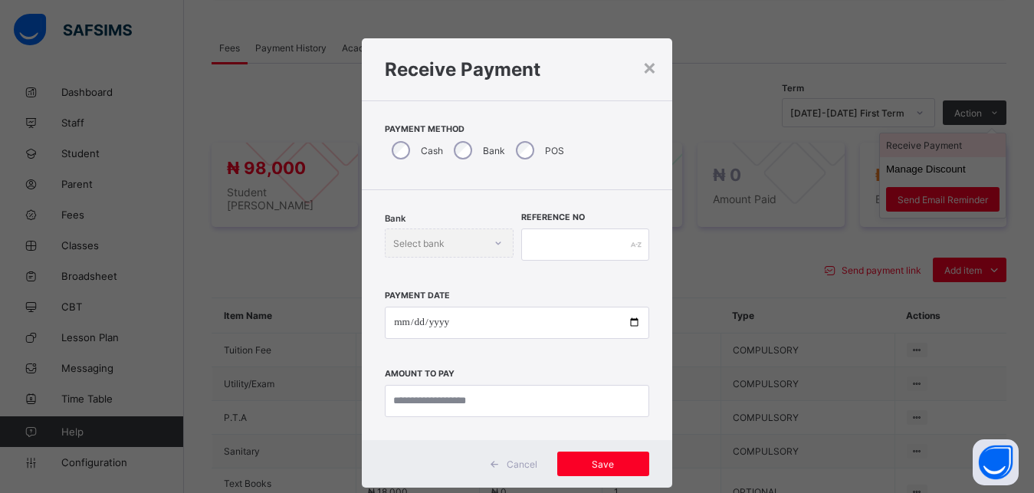
scroll to position [8, 0]
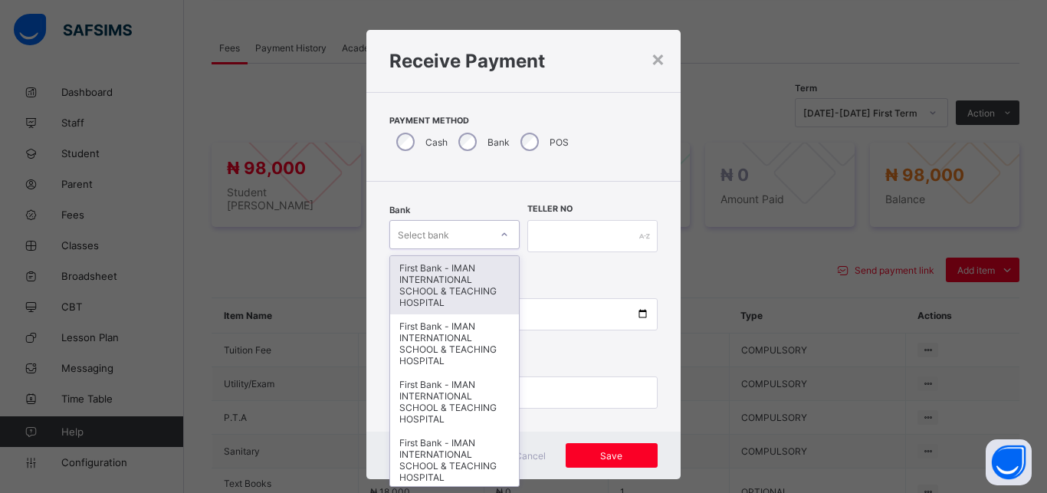
click at [467, 226] on div "Select bank" at bounding box center [440, 234] width 100 height 21
click at [480, 274] on div "First Bank - IMAN INTERNATIONAL SCHOOL & TEACHING HOSPITAL" at bounding box center [454, 285] width 129 height 58
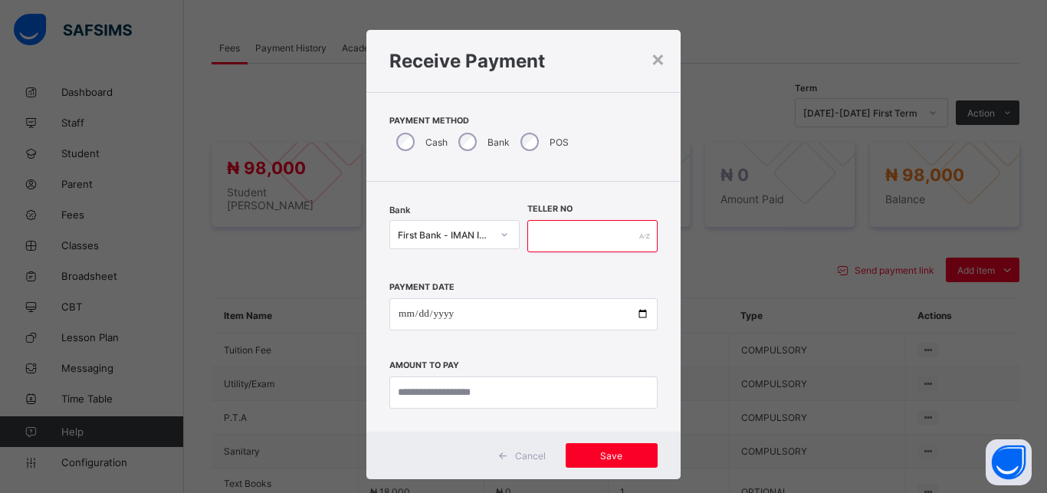
click at [566, 244] on input "text" at bounding box center [592, 236] width 130 height 32
type input "*****"
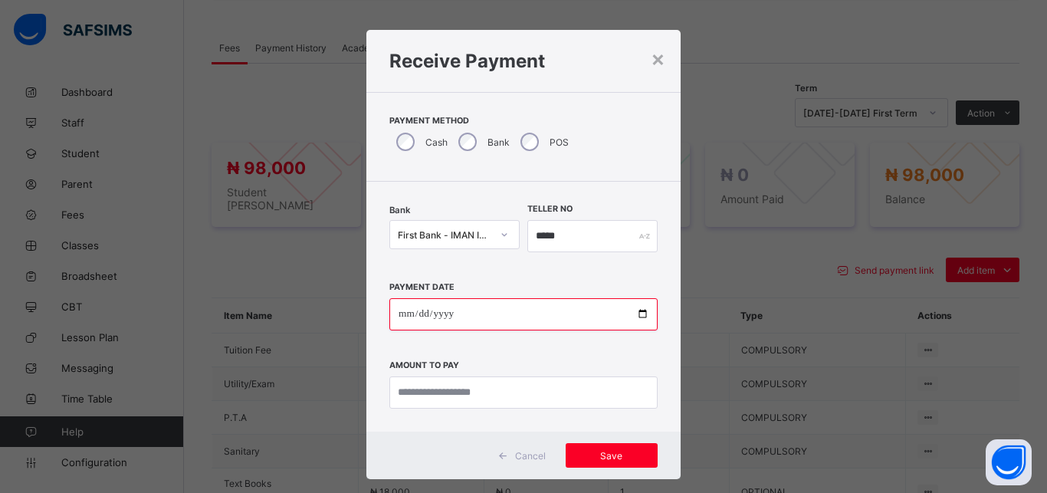
click at [635, 316] on input "date" at bounding box center [523, 314] width 268 height 32
type input "**********"
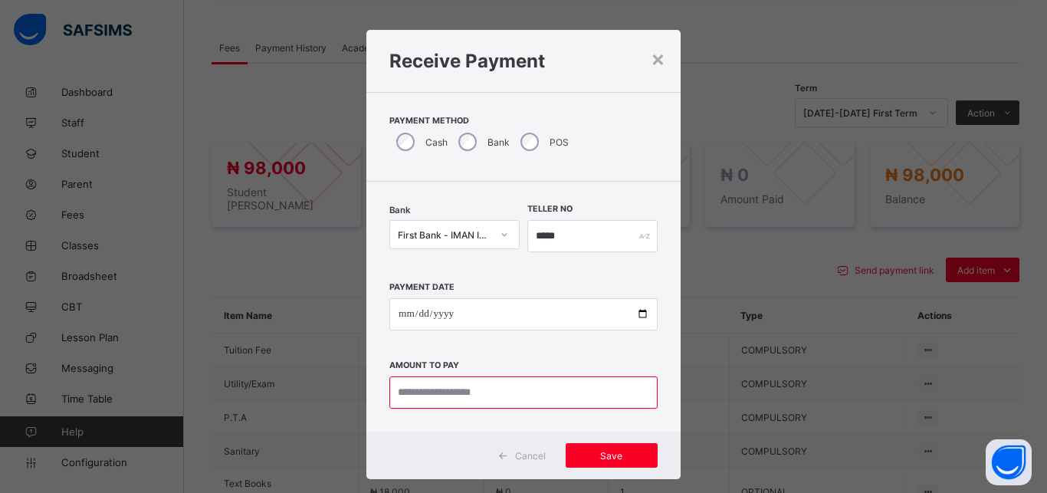
click at [528, 397] on input "currency" at bounding box center [523, 392] width 268 height 32
type input "********"
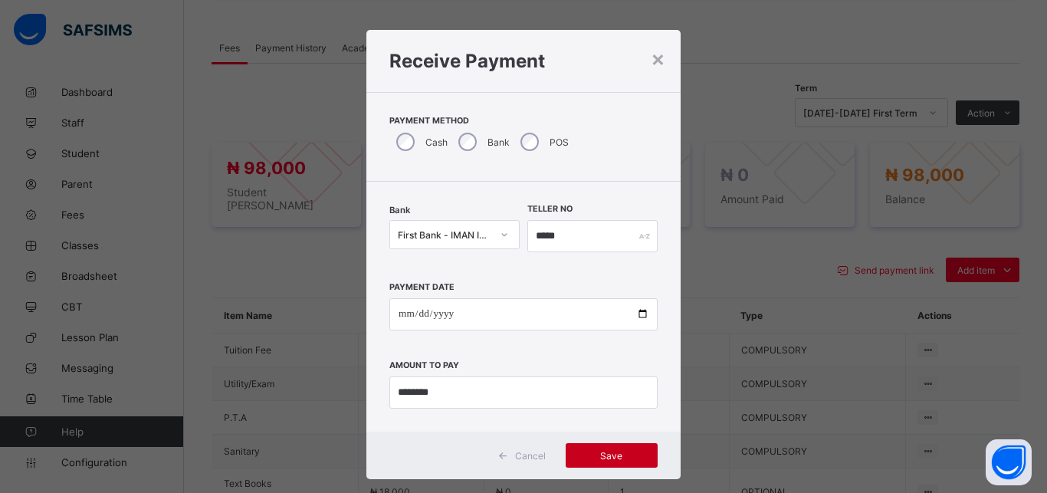
click at [595, 457] on span "Save" at bounding box center [611, 455] width 69 height 11
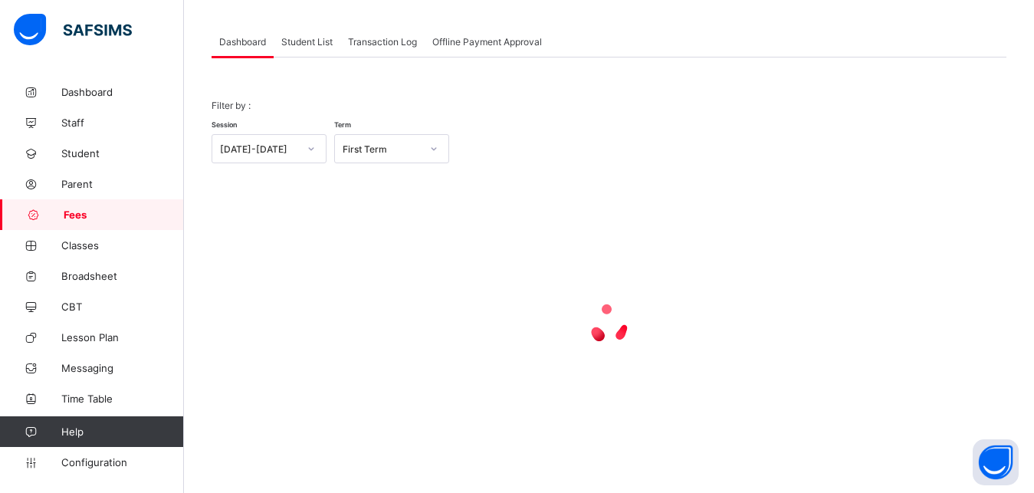
scroll to position [120, 0]
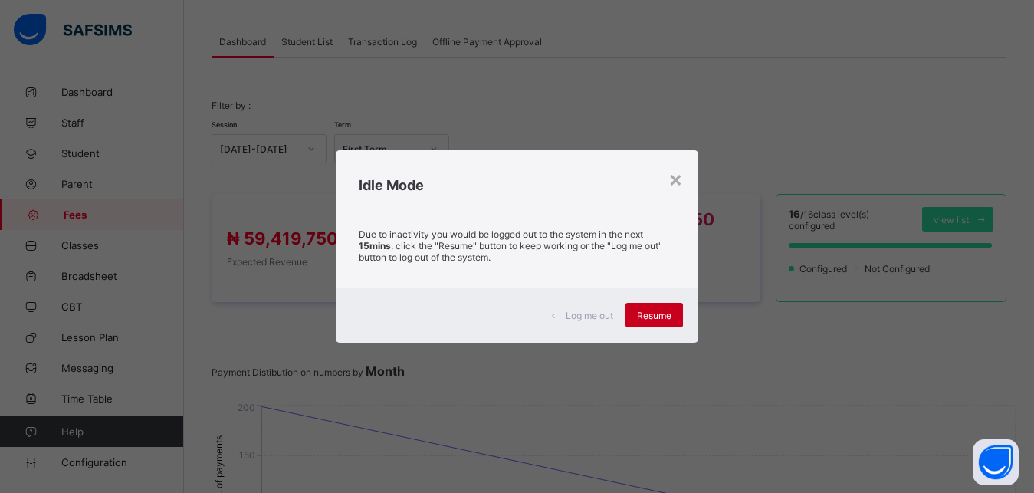
click at [664, 326] on div "Resume" at bounding box center [653, 315] width 57 height 25
click at [660, 315] on span "Resume" at bounding box center [654, 315] width 34 height 11
